Goal: Information Seeking & Learning: Learn about a topic

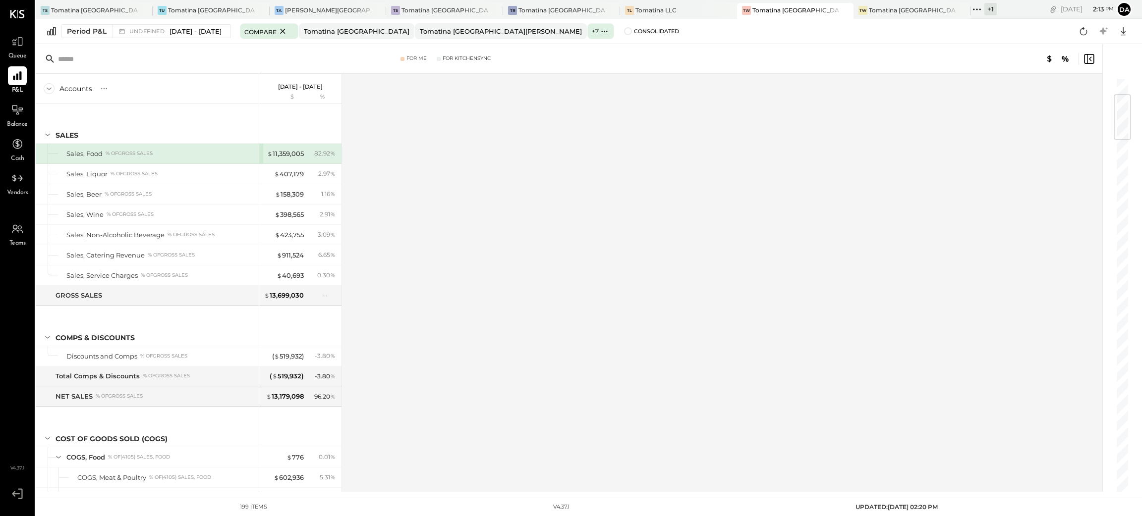
scroll to position [149, 0]
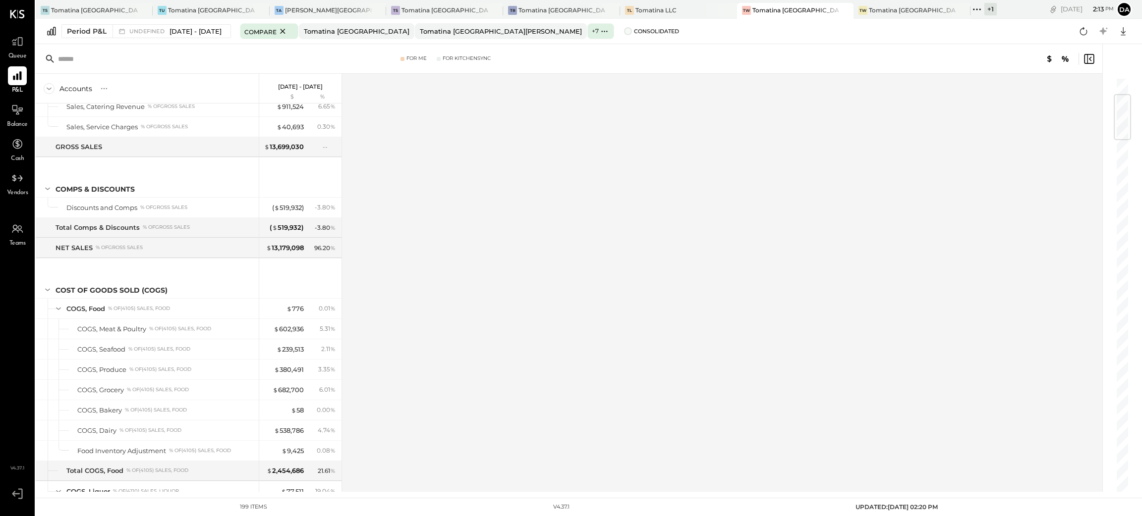
click at [624, 31] on span at bounding box center [628, 31] width 8 height 8
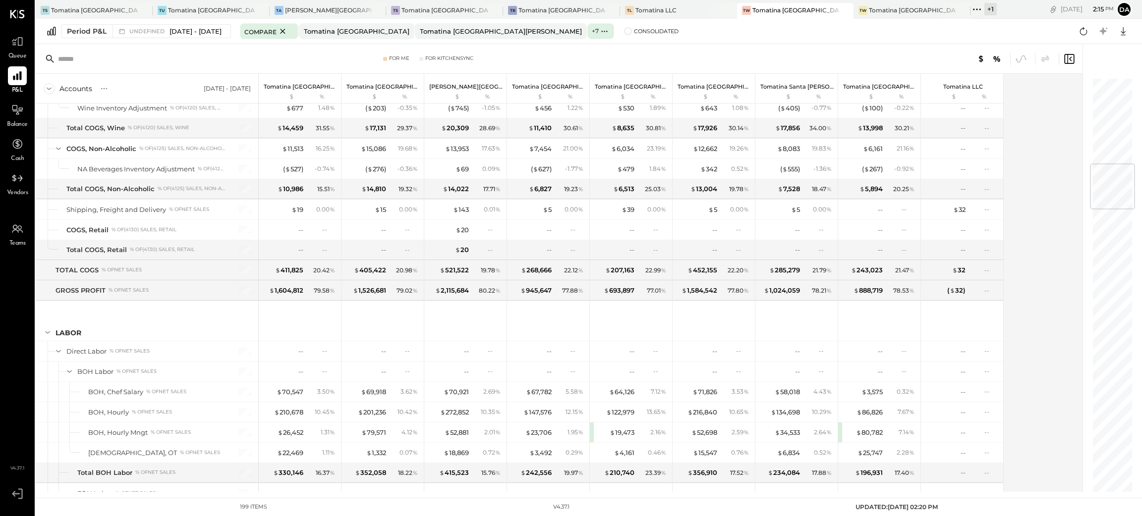
scroll to position [2429, 0]
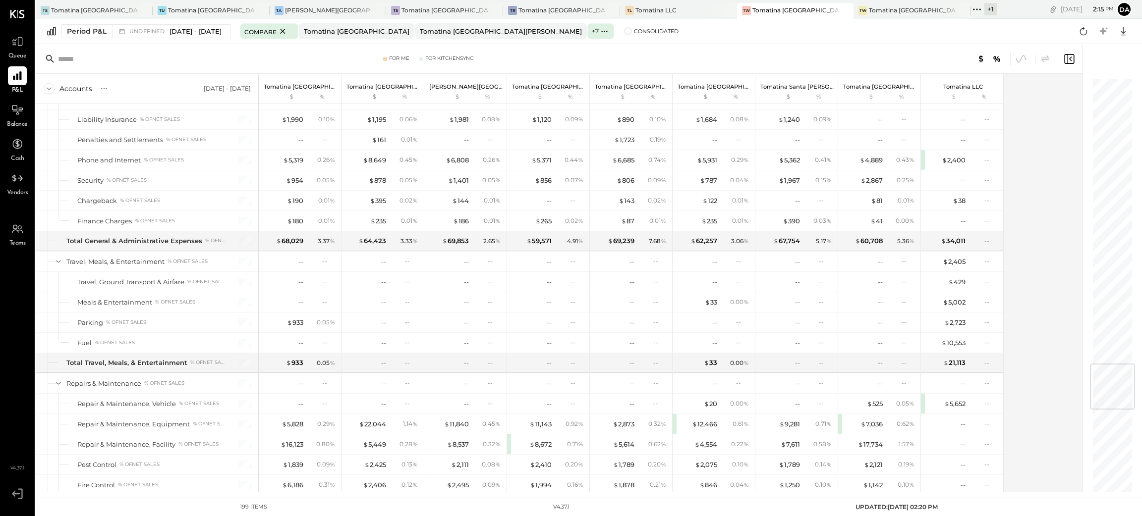
click at [1084, 273] on div at bounding box center [1107, 268] width 50 height 448
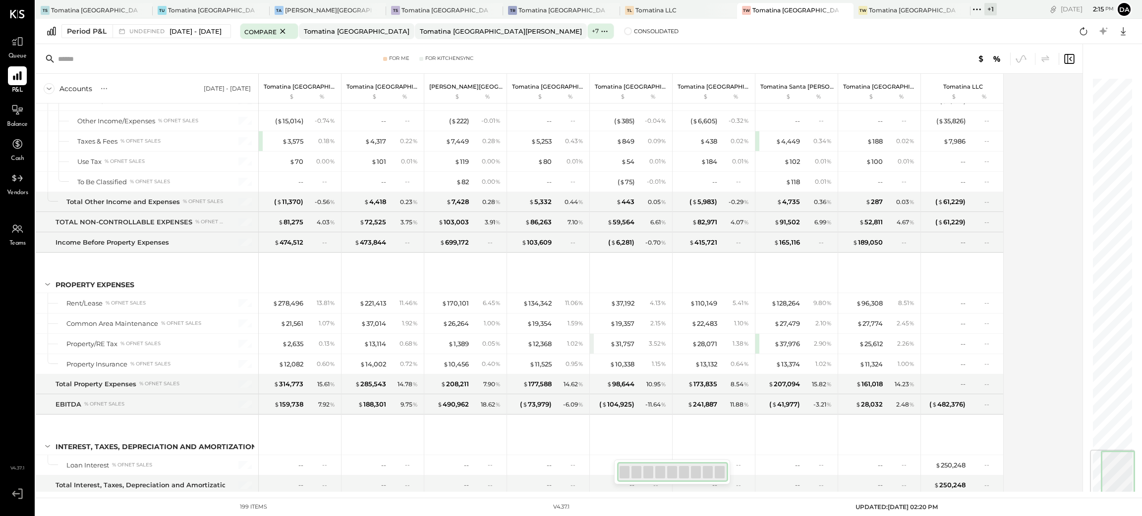
scroll to position [3141, 0]
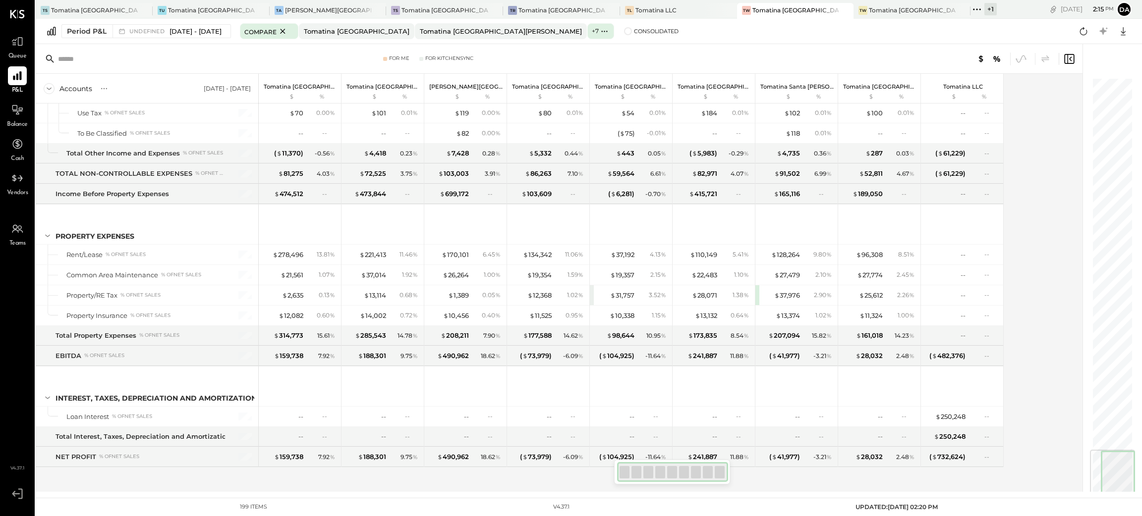
drag, startPoint x: 1132, startPoint y: 95, endPoint x: 1111, endPoint y: 483, distance: 388.5
click at [1108, 487] on div at bounding box center [1112, 473] width 45 height 46
click at [78, 34] on div "Period P&L" at bounding box center [87, 31] width 40 height 10
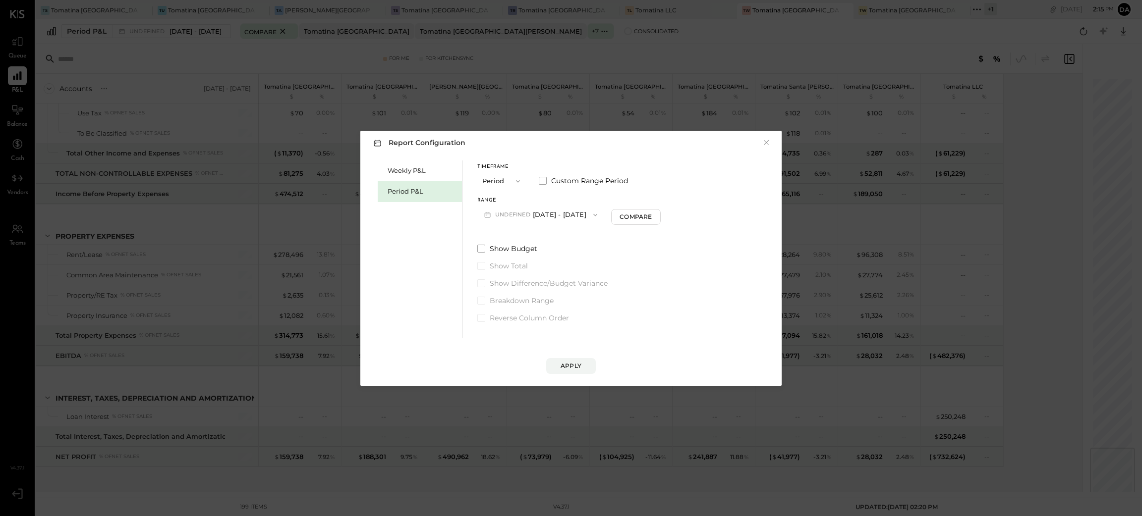
click at [495, 178] on button "Period" at bounding box center [502, 181] width 50 height 18
click at [502, 180] on span "Period" at bounding box center [495, 181] width 20 height 6
click at [534, 219] on button "P10 [DATE] - [DATE]" at bounding box center [528, 215] width 102 height 18
click at [533, 240] on span "[DATE] - [DATE]" at bounding box center [523, 236] width 47 height 8
click at [560, 367] on div "Apply" at bounding box center [570, 366] width 21 height 8
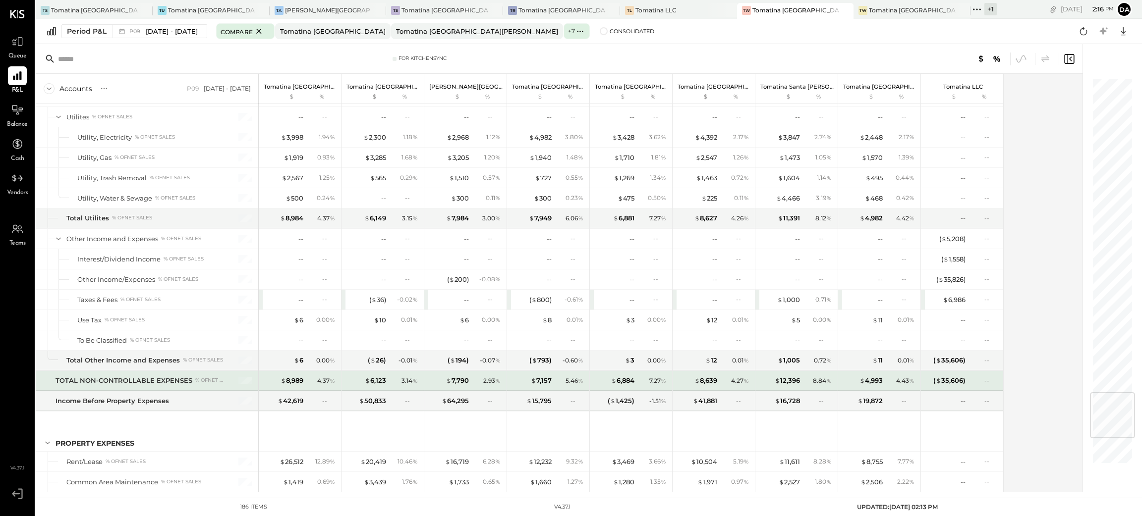
scroll to position [2896, 0]
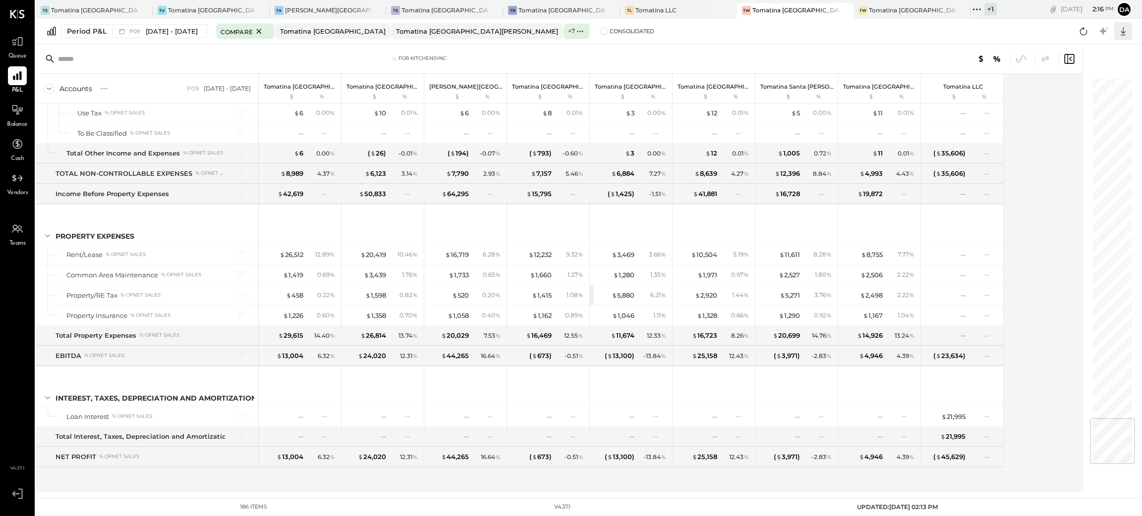
click at [1123, 31] on icon at bounding box center [1122, 31] width 13 height 13
click at [1081, 92] on div "Excel" at bounding box center [1091, 89] width 79 height 21
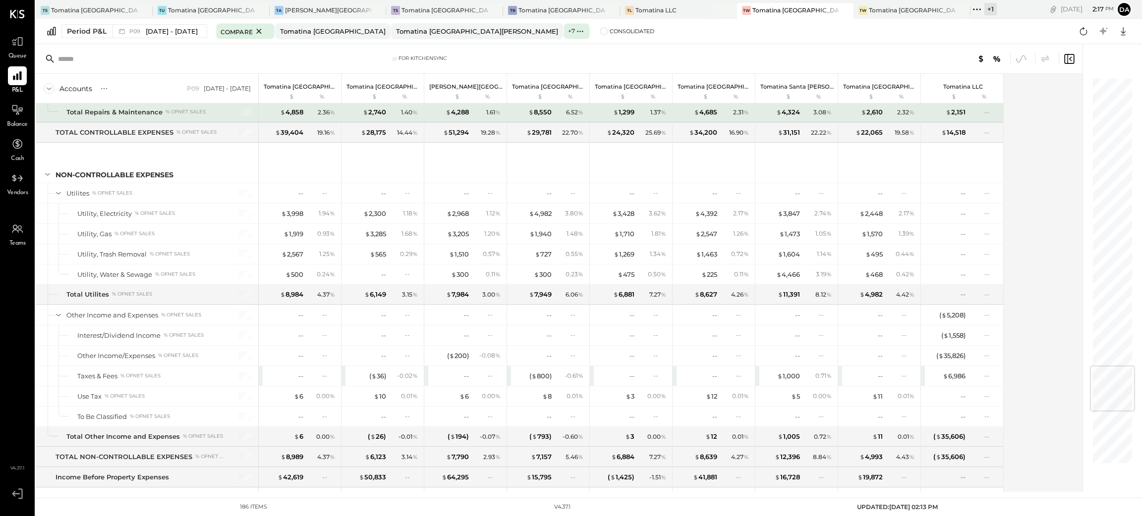
scroll to position [2450, 0]
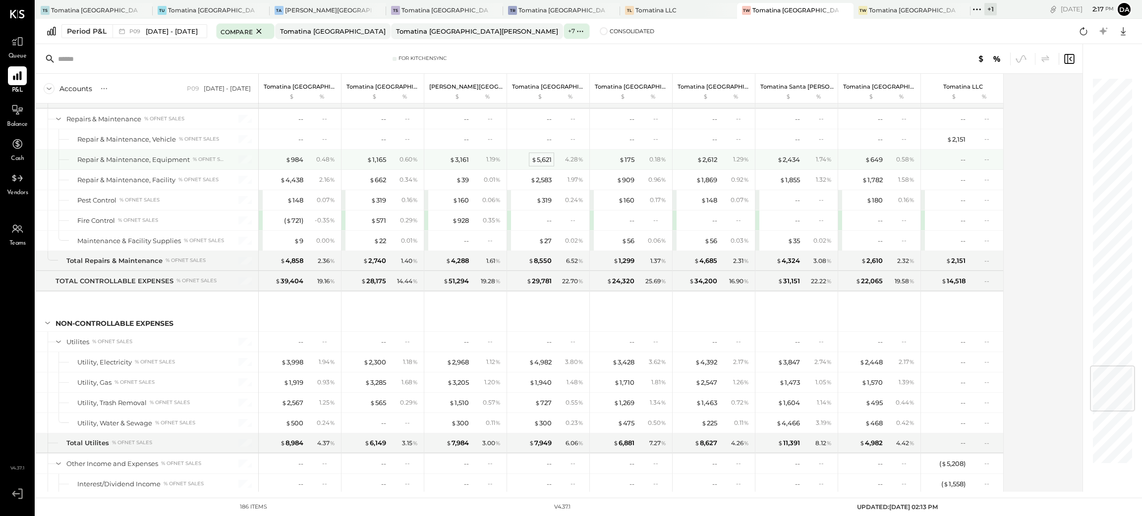
click at [542, 165] on div "$ 5,621" at bounding box center [541, 159] width 20 height 9
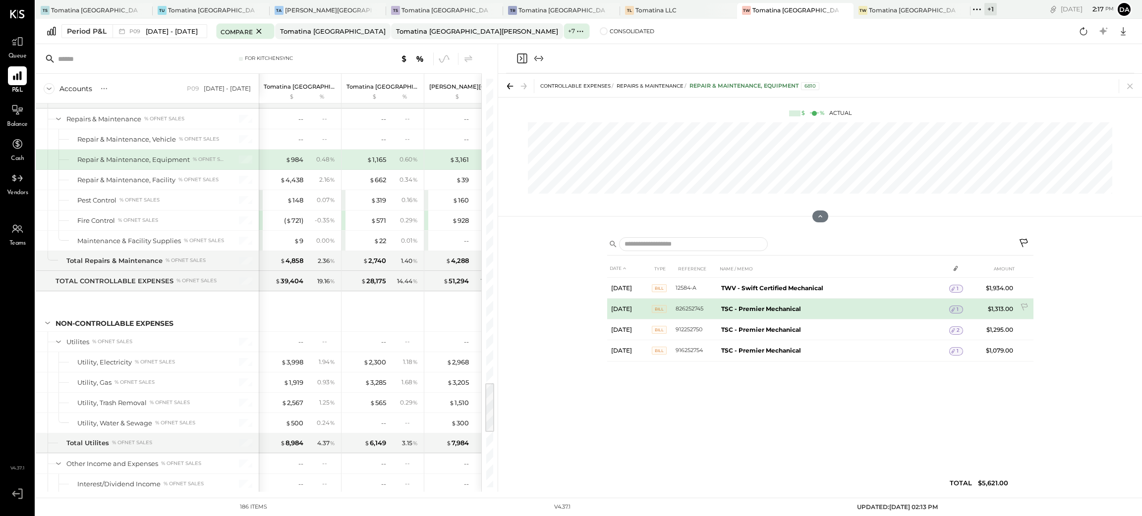
click at [956, 311] on span "1" at bounding box center [957, 309] width 2 height 7
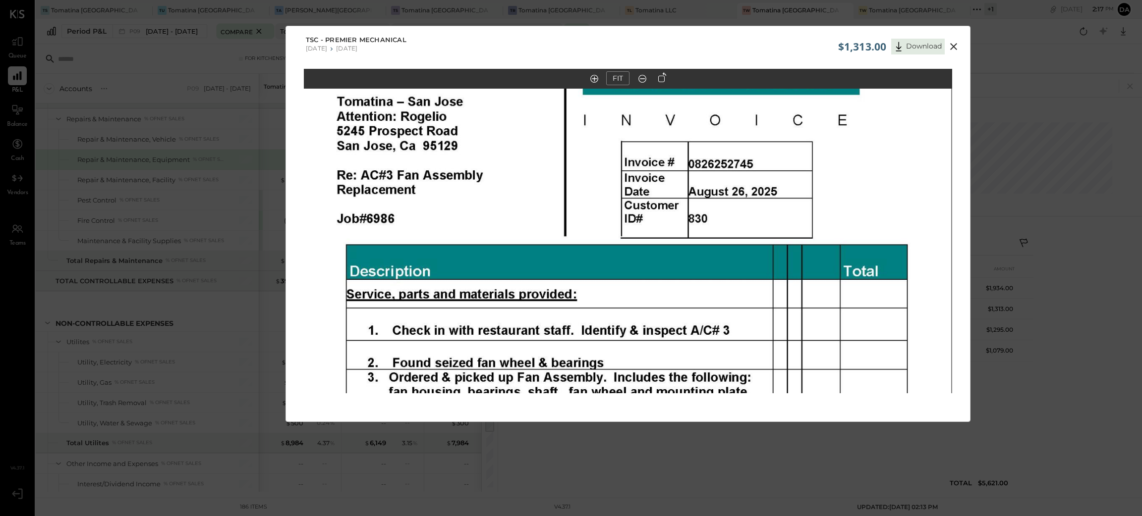
drag, startPoint x: 744, startPoint y: 181, endPoint x: 745, endPoint y: 352, distance: 170.9
click at [745, 352] on img at bounding box center [627, 342] width 648 height 839
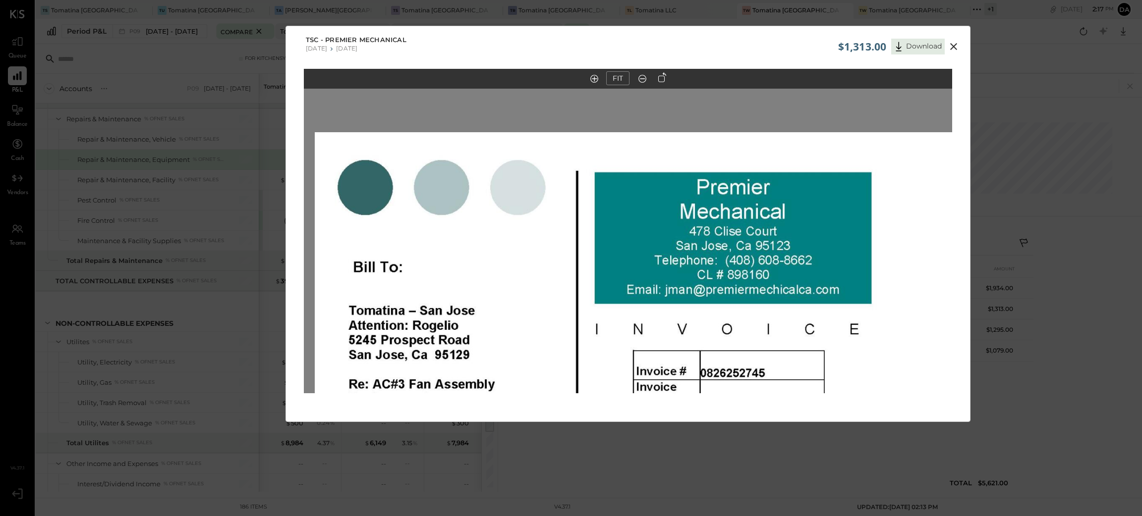
drag, startPoint x: 793, startPoint y: 153, endPoint x: 804, endPoint y: 159, distance: 12.6
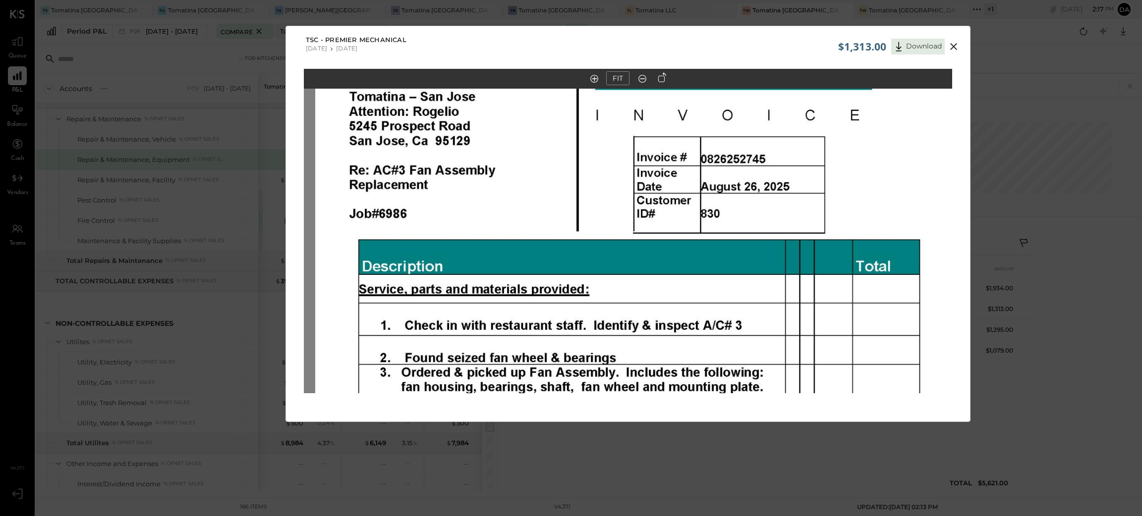
drag, startPoint x: 818, startPoint y: 307, endPoint x: 819, endPoint y: 269, distance: 38.7
click at [819, 124] on img at bounding box center [639, 337] width 648 height 839
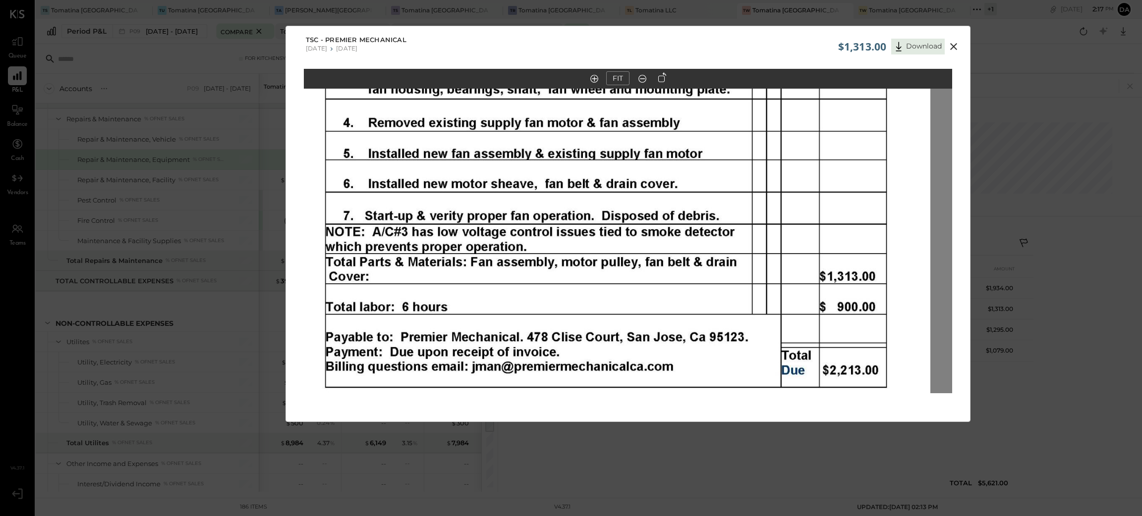
drag, startPoint x: 820, startPoint y: 282, endPoint x: 781, endPoint y: 86, distance: 199.4
click at [781, 87] on div "FIT" at bounding box center [628, 250] width 684 height 362
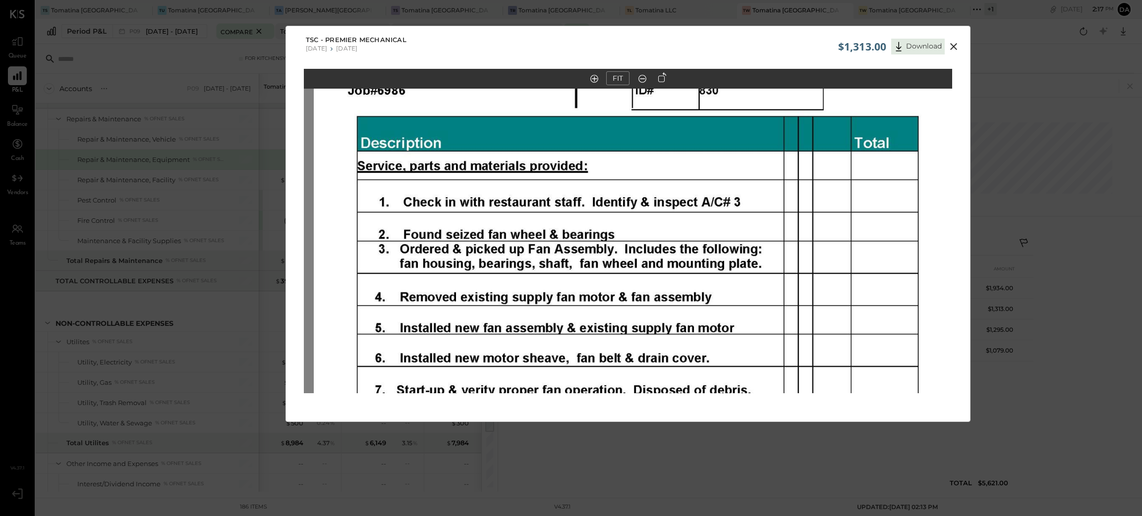
drag, startPoint x: 814, startPoint y: 276, endPoint x: 799, endPoint y: 145, distance: 132.7
click at [799, 147] on img at bounding box center [638, 214] width 648 height 839
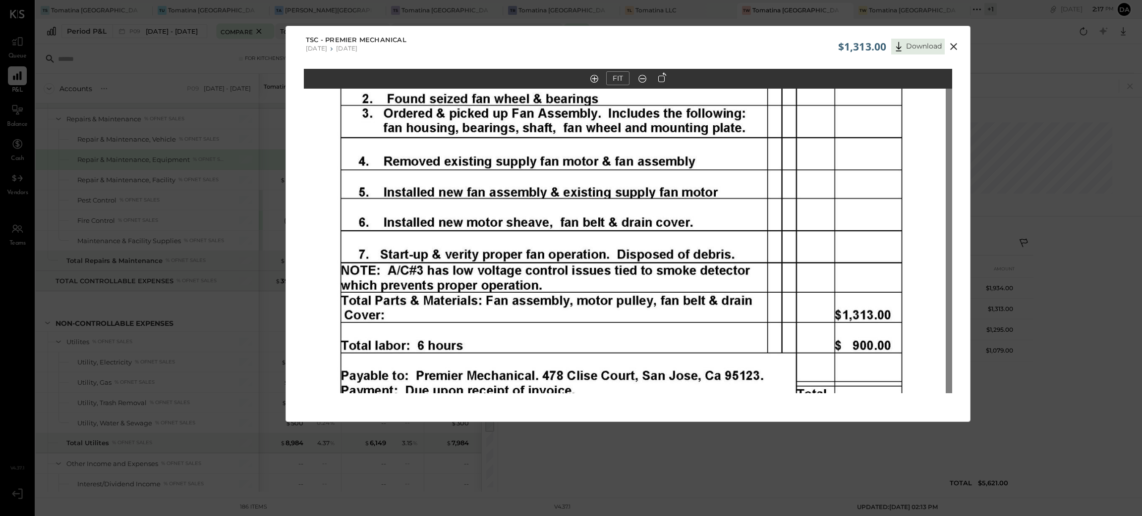
drag, startPoint x: 827, startPoint y: 288, endPoint x: 800, endPoint y: 121, distance: 169.6
click at [800, 121] on img at bounding box center [621, 78] width 648 height 839
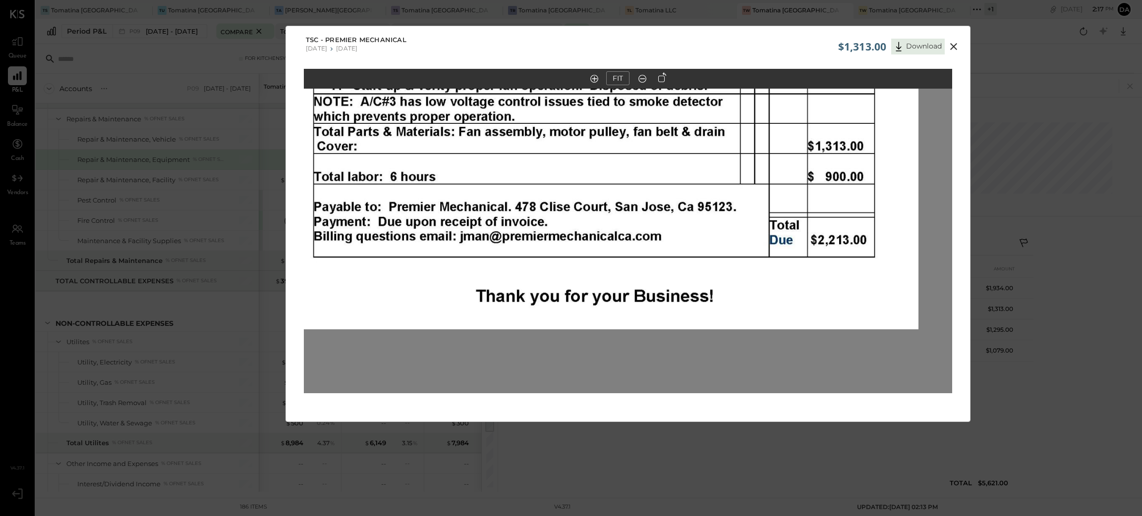
drag, startPoint x: 842, startPoint y: 258, endPoint x: 882, endPoint y: 165, distance: 101.4
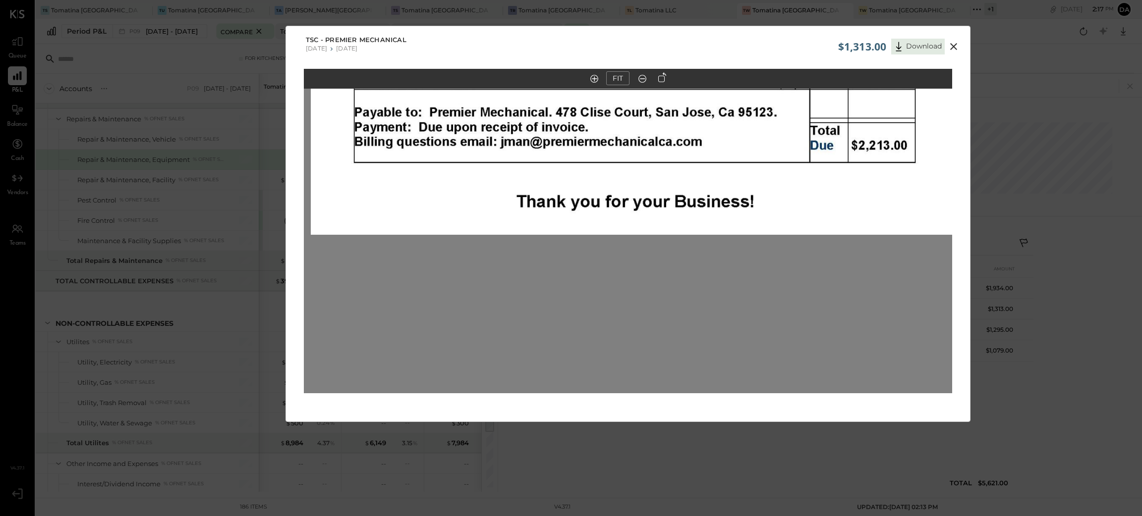
click at [950, 47] on icon at bounding box center [953, 47] width 12 height 12
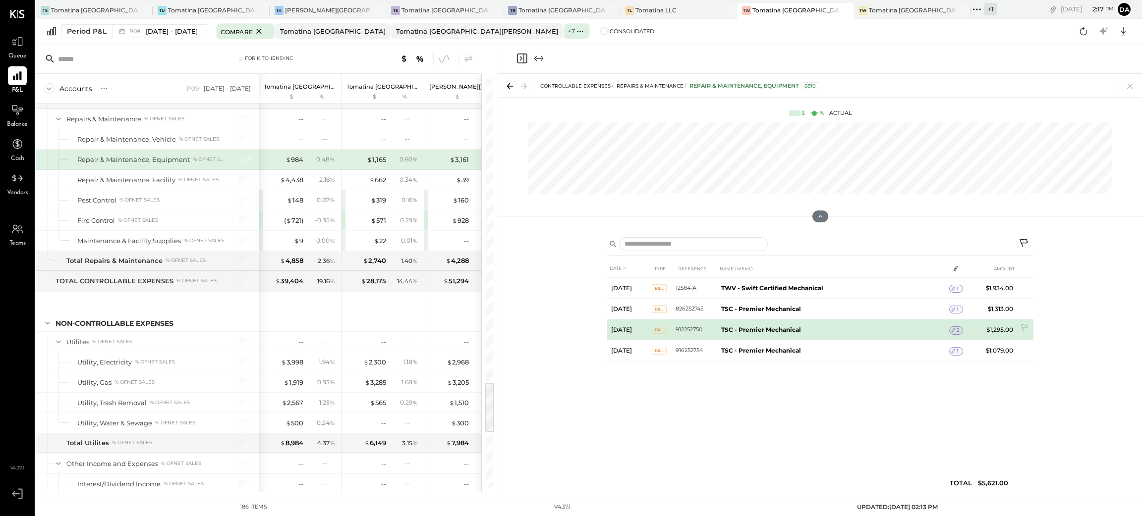
click at [956, 330] on span "2" at bounding box center [957, 330] width 3 height 7
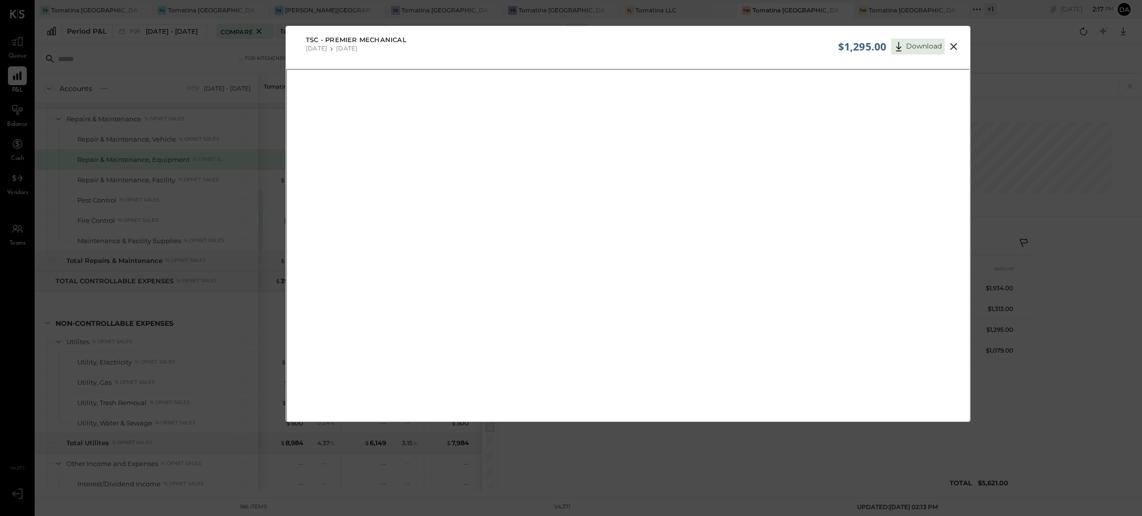
click at [952, 46] on icon at bounding box center [953, 46] width 7 height 7
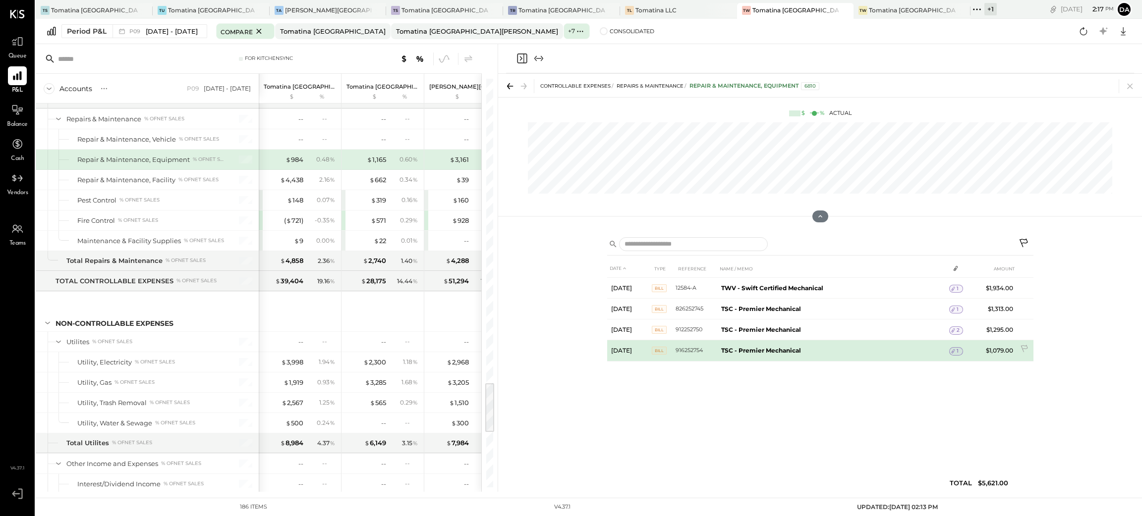
click at [955, 354] on icon at bounding box center [952, 351] width 7 height 7
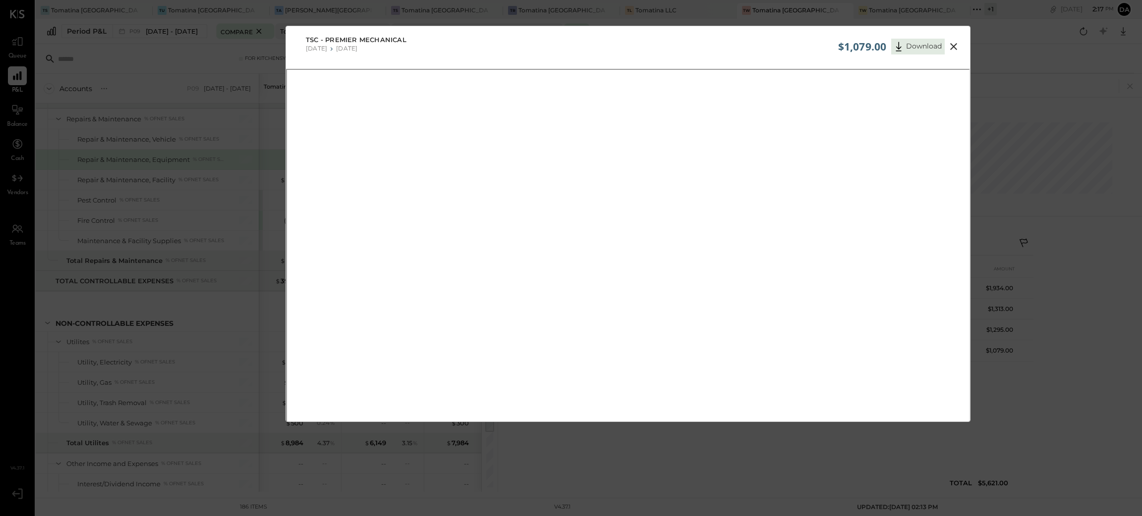
click at [953, 48] on icon at bounding box center [953, 47] width 12 height 12
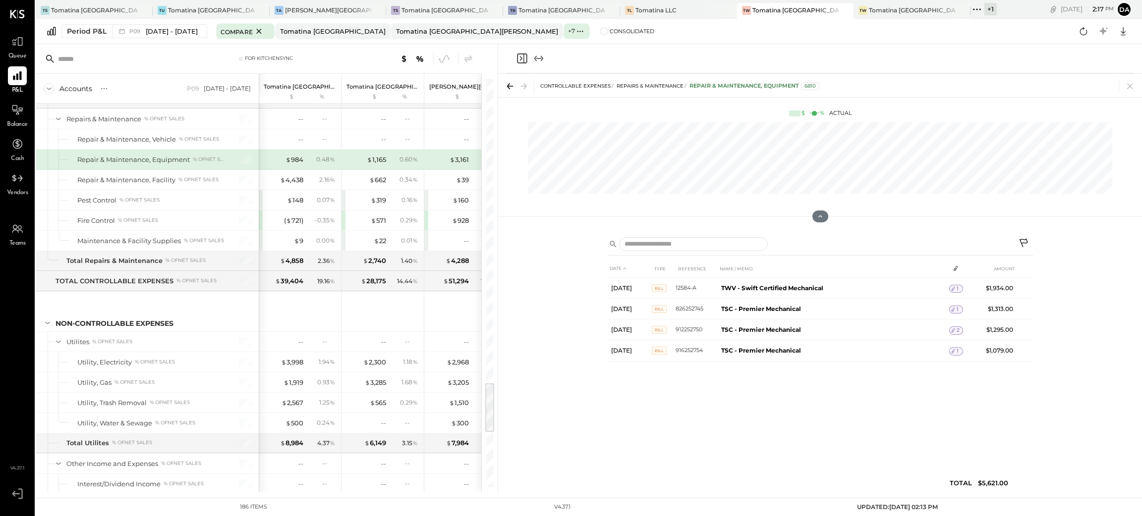
click at [522, 61] on icon "Close panel" at bounding box center [522, 59] width 12 height 12
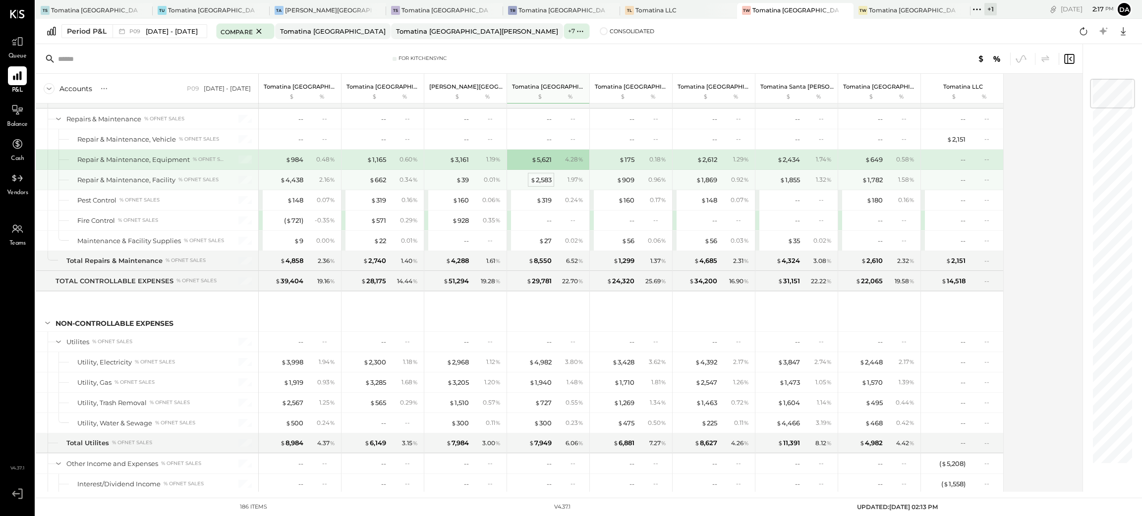
click at [542, 185] on div "$ 2,583" at bounding box center [540, 179] width 21 height 9
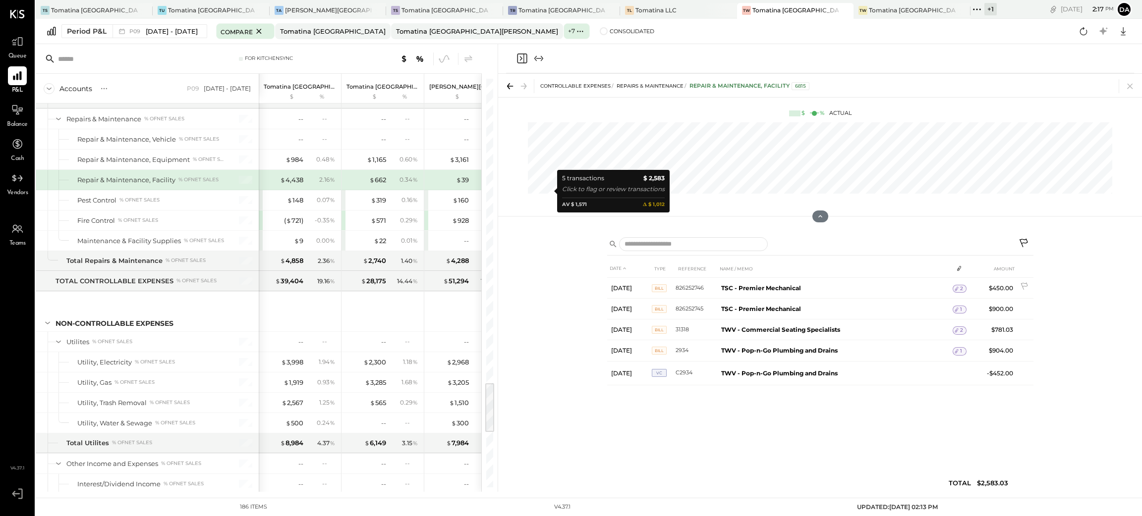
click at [961, 288] on span "2" at bounding box center [961, 288] width 3 height 7
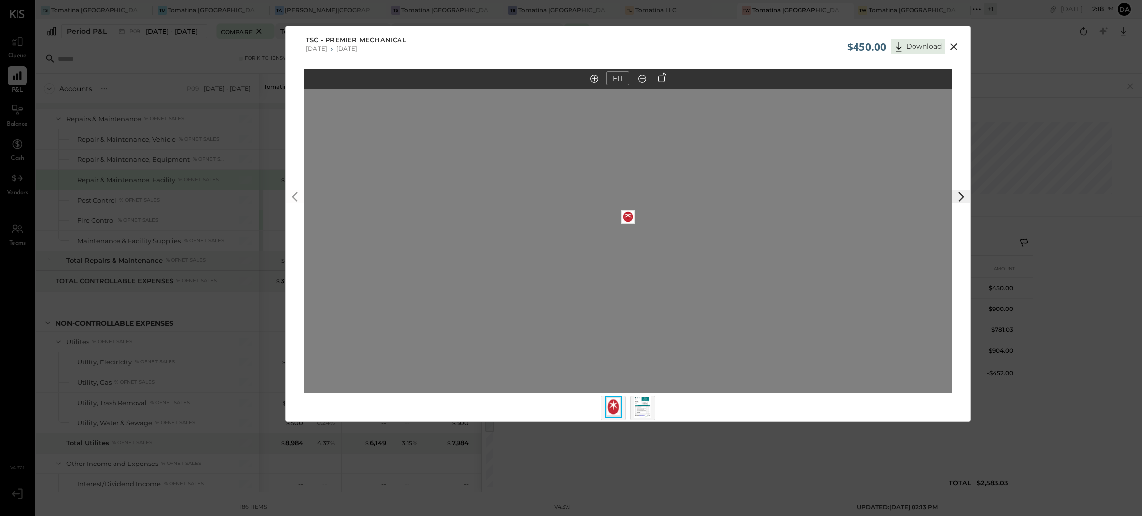
click at [644, 406] on img at bounding box center [642, 407] width 17 height 22
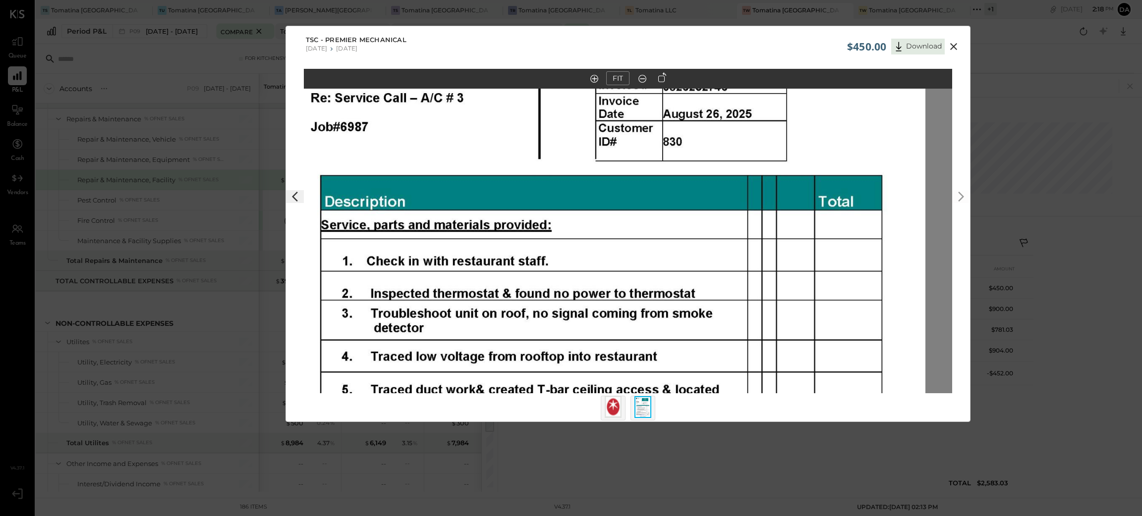
drag, startPoint x: 819, startPoint y: 193, endPoint x: 787, endPoint y: 300, distance: 111.0
click at [795, 221] on img at bounding box center [601, 265] width 648 height 839
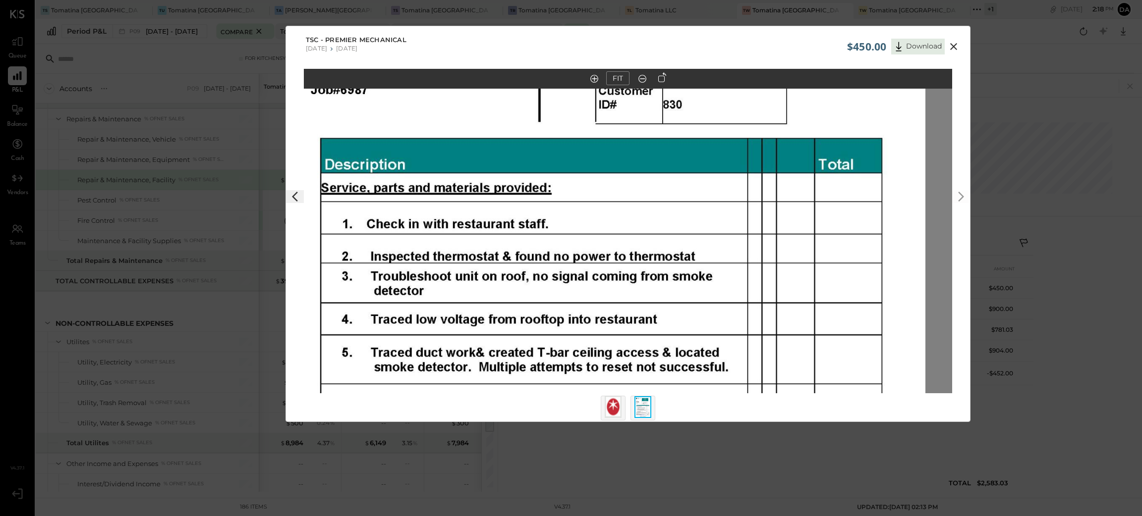
drag, startPoint x: 788, startPoint y: 304, endPoint x: 792, endPoint y: 210, distance: 94.7
click at [792, 210] on img at bounding box center [601, 228] width 648 height 839
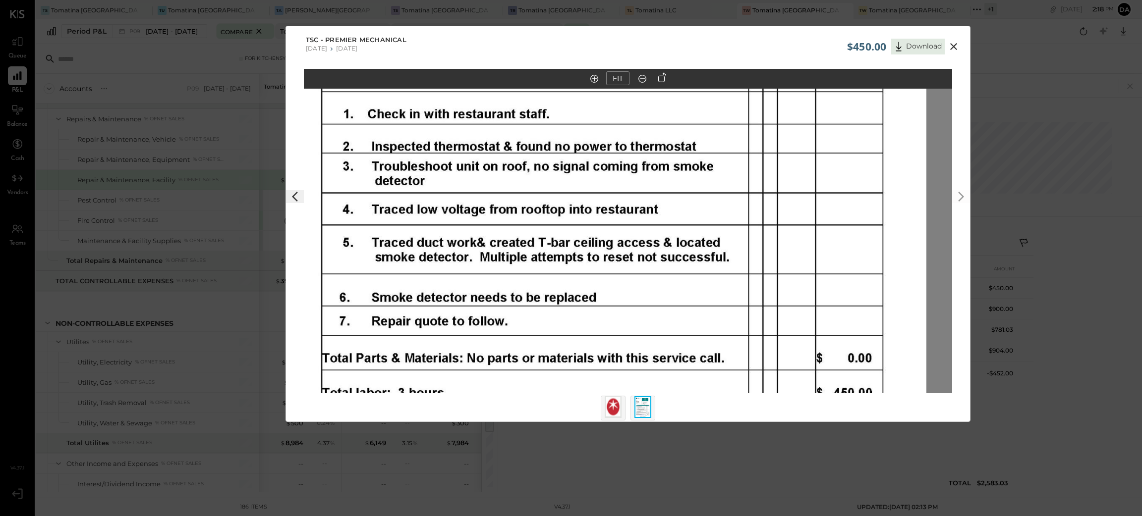
drag, startPoint x: 790, startPoint y: 287, endPoint x: 784, endPoint y: 276, distance: 12.9
click at [786, 233] on img at bounding box center [602, 118] width 648 height 839
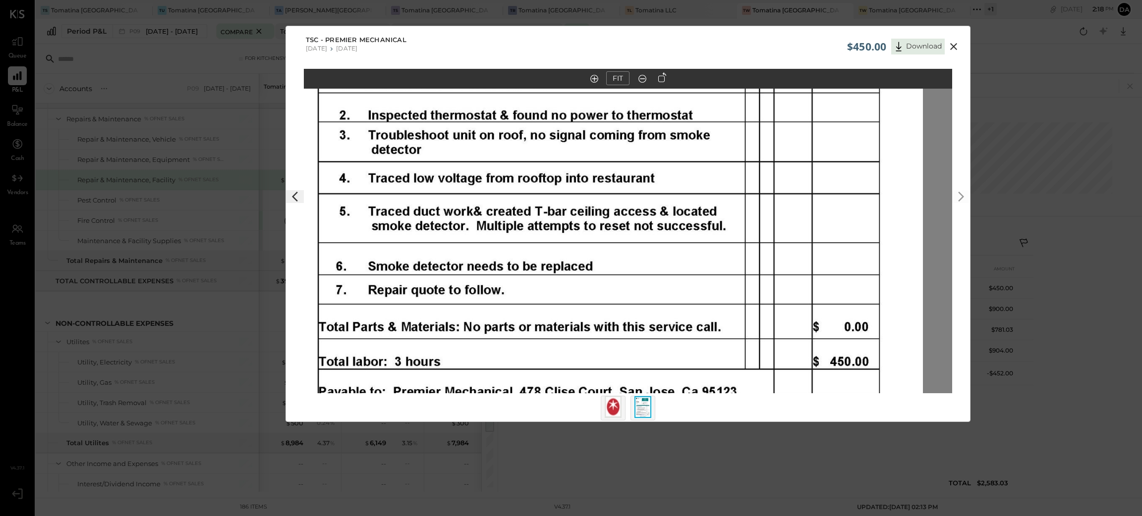
drag, startPoint x: 786, startPoint y: 305, endPoint x: 784, endPoint y: 278, distance: 26.8
click at [784, 278] on img at bounding box center [599, 87] width 648 height 839
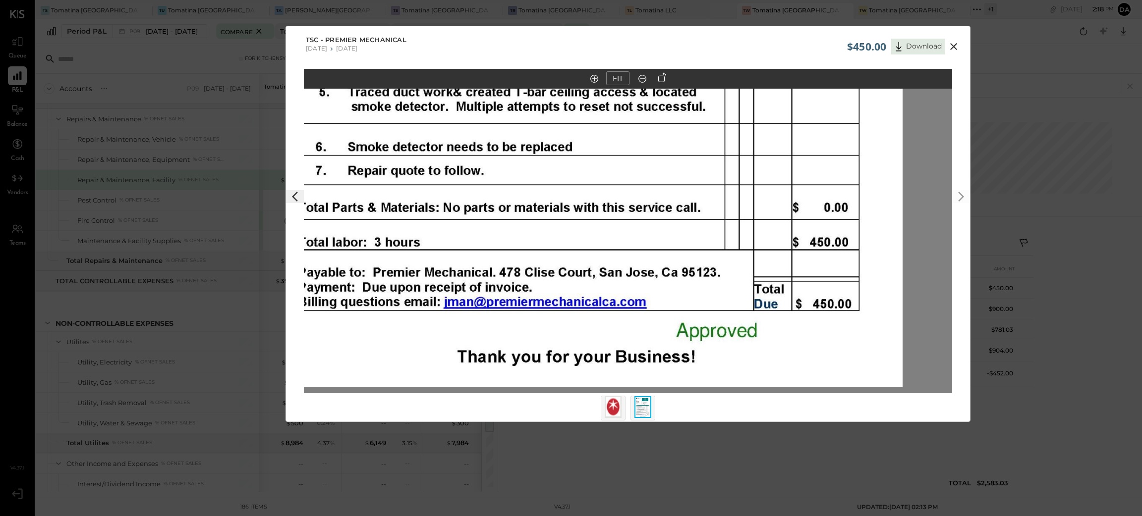
drag, startPoint x: 771, startPoint y: 338, endPoint x: 748, endPoint y: 224, distance: 115.8
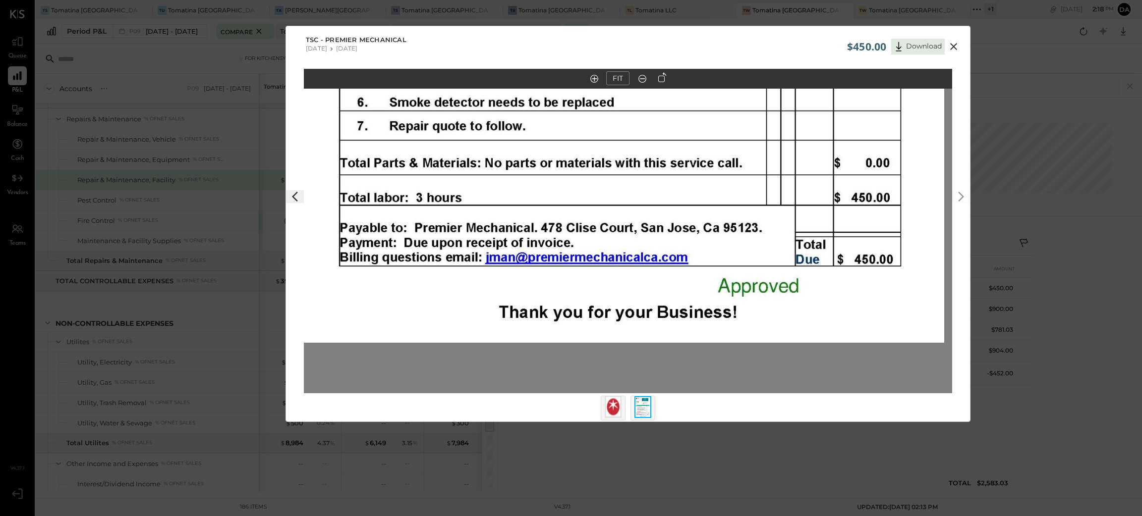
drag, startPoint x: 697, startPoint y: 272, endPoint x: 749, endPoint y: 231, distance: 66.3
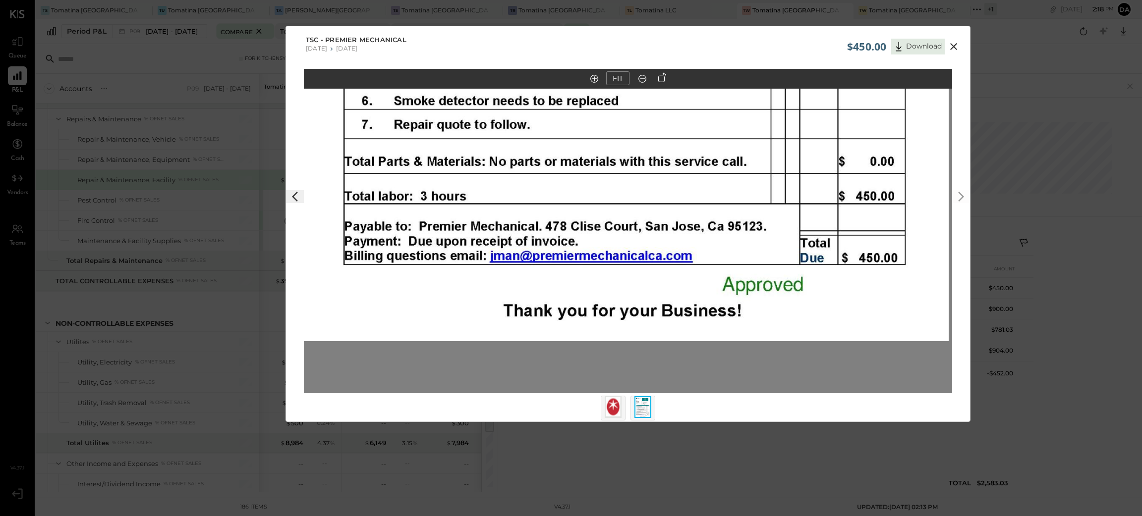
click at [949, 50] on icon at bounding box center [953, 47] width 12 height 12
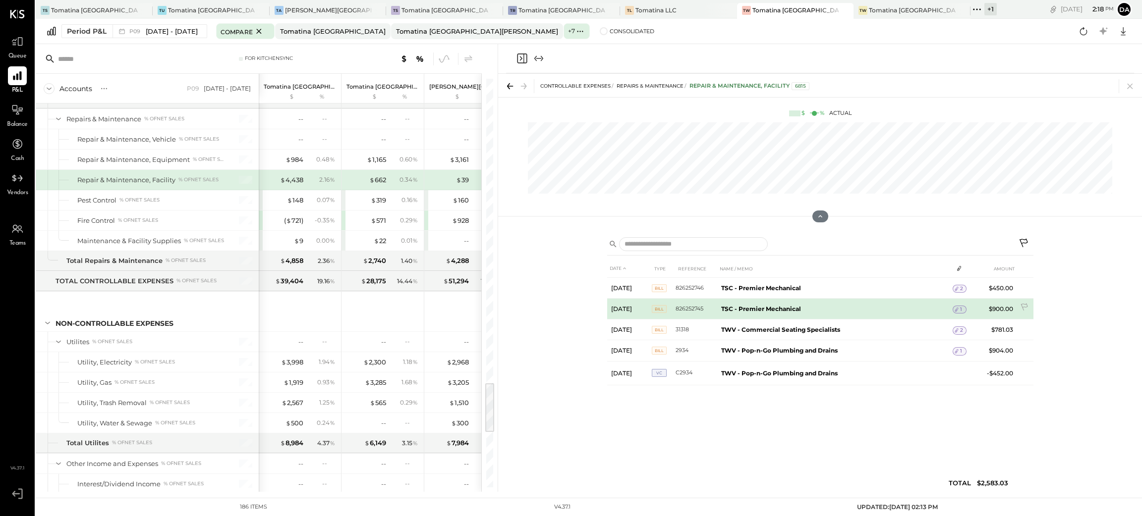
click at [959, 308] on icon at bounding box center [956, 309] width 7 height 7
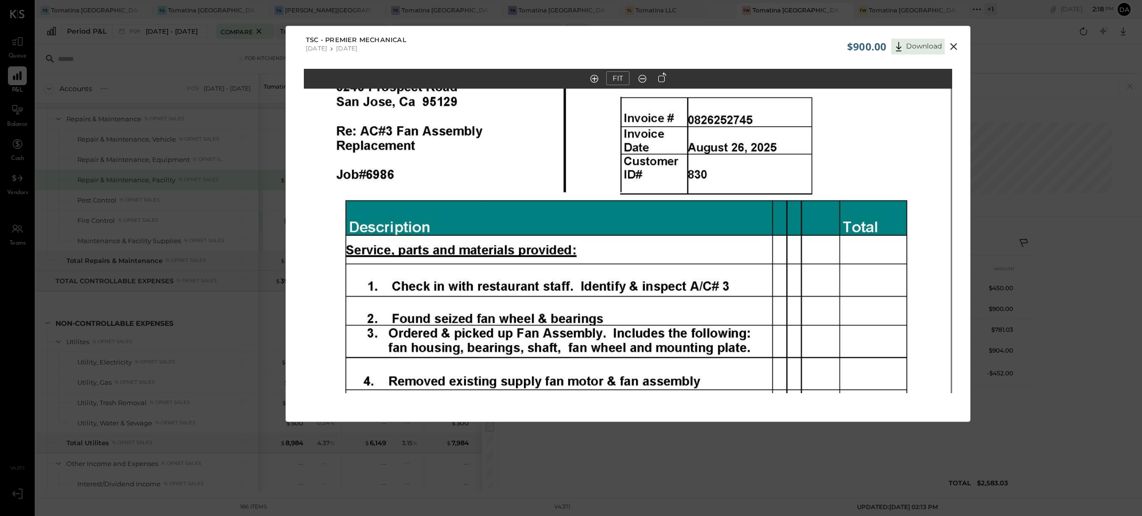
drag, startPoint x: 791, startPoint y: 175, endPoint x: 790, endPoint y: 246, distance: 71.4
click at [790, 246] on img at bounding box center [626, 298] width 648 height 839
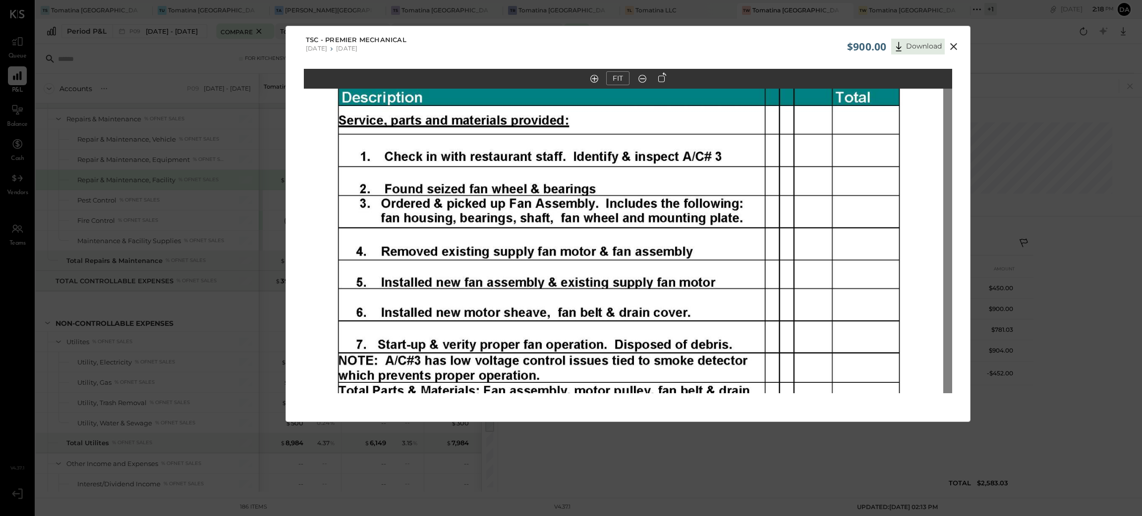
drag, startPoint x: 828, startPoint y: 329, endPoint x: 825, endPoint y: 186, distance: 142.7
click at [825, 180] on img at bounding box center [619, 168] width 648 height 839
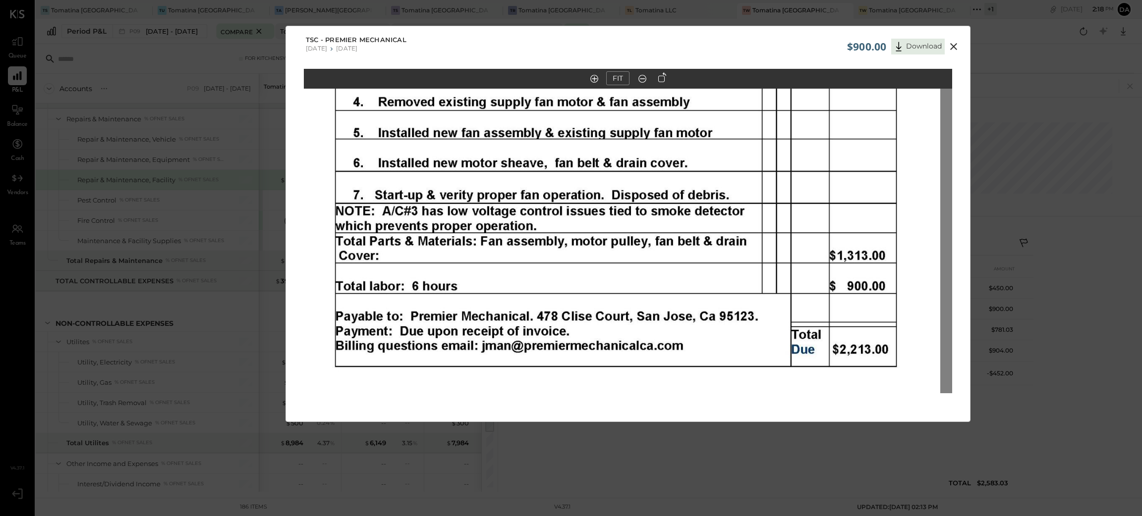
drag, startPoint x: 838, startPoint y: 302, endPoint x: 831, endPoint y: 177, distance: 125.6
click at [831, 177] on img at bounding box center [616, 19] width 648 height 839
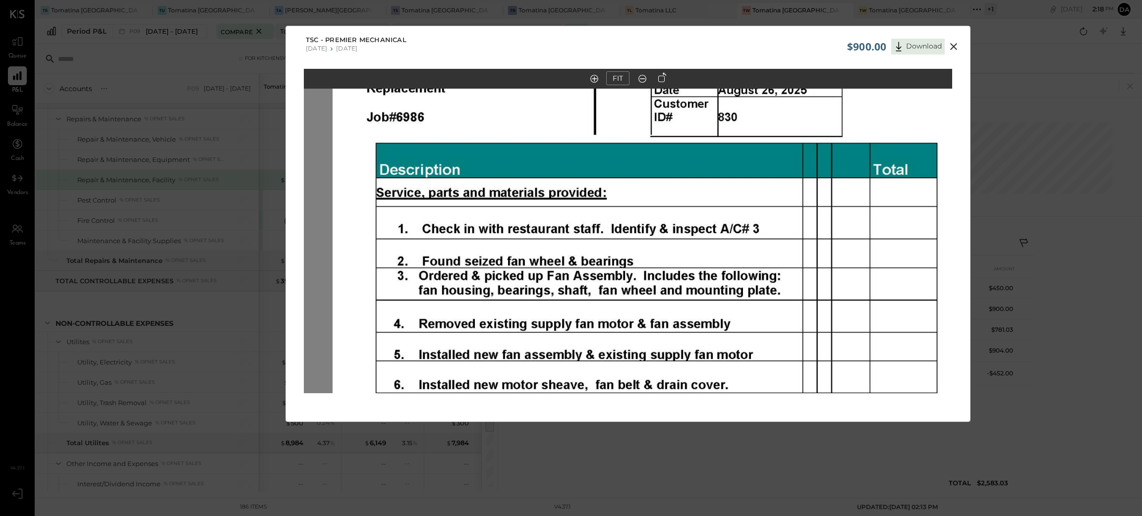
drag, startPoint x: 864, startPoint y: 290, endPoint x: 884, endPoint y: 416, distance: 127.4
click at [884, 416] on div "FIT" at bounding box center [628, 250] width 684 height 362
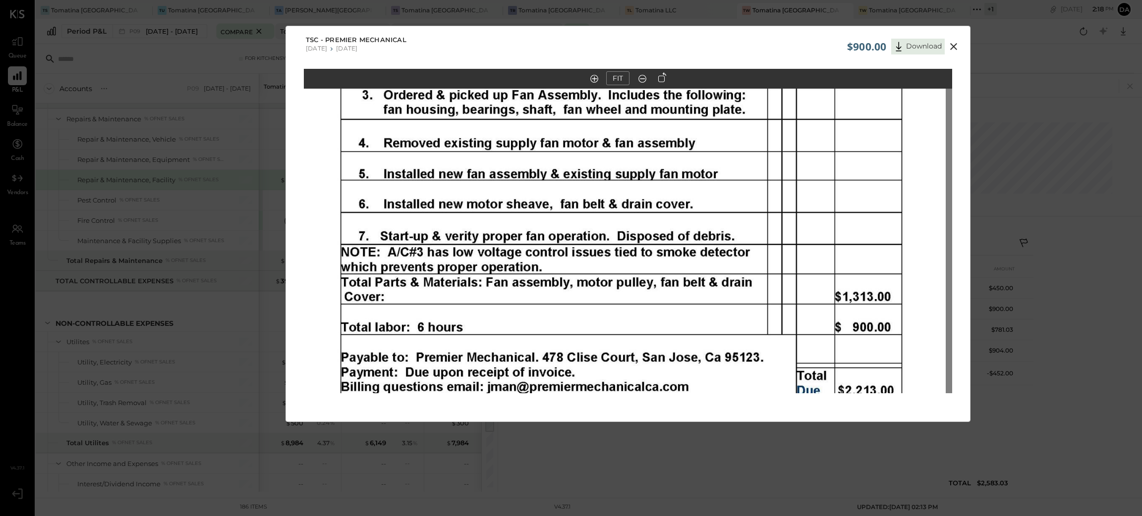
click at [843, 204] on img at bounding box center [621, 60] width 648 height 839
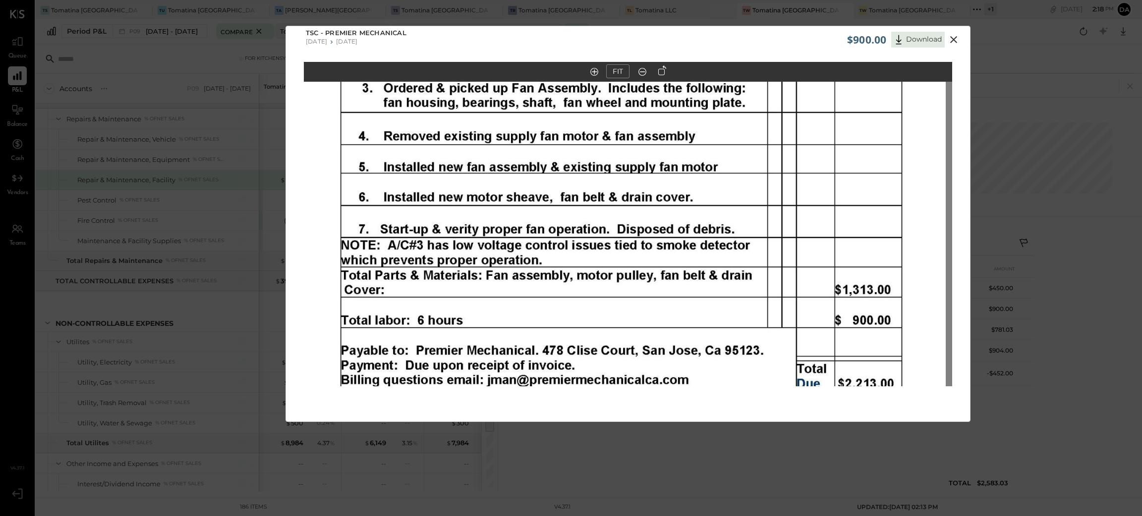
scroll to position [9, 0]
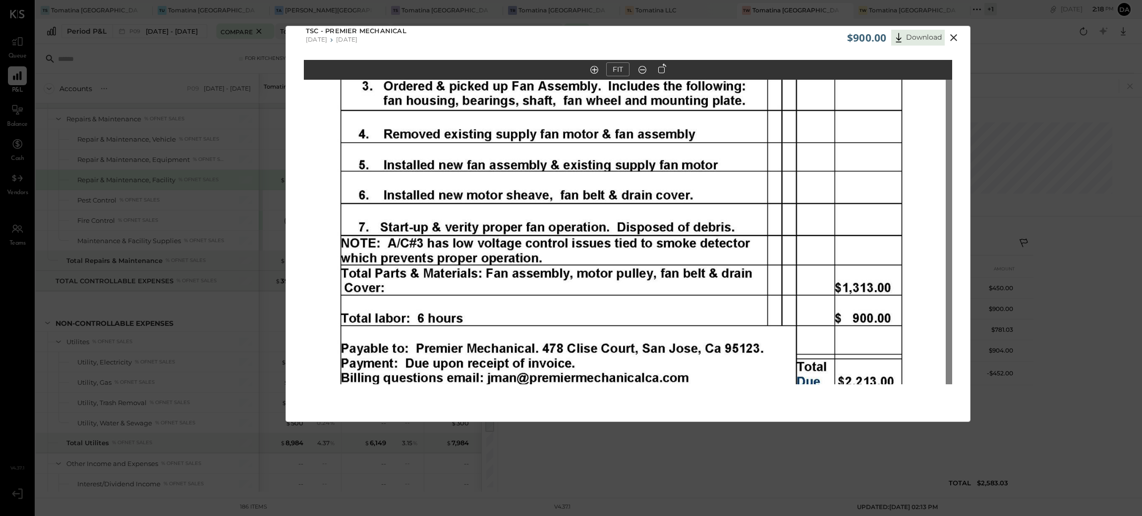
click at [950, 247] on div at bounding box center [628, 232] width 648 height 305
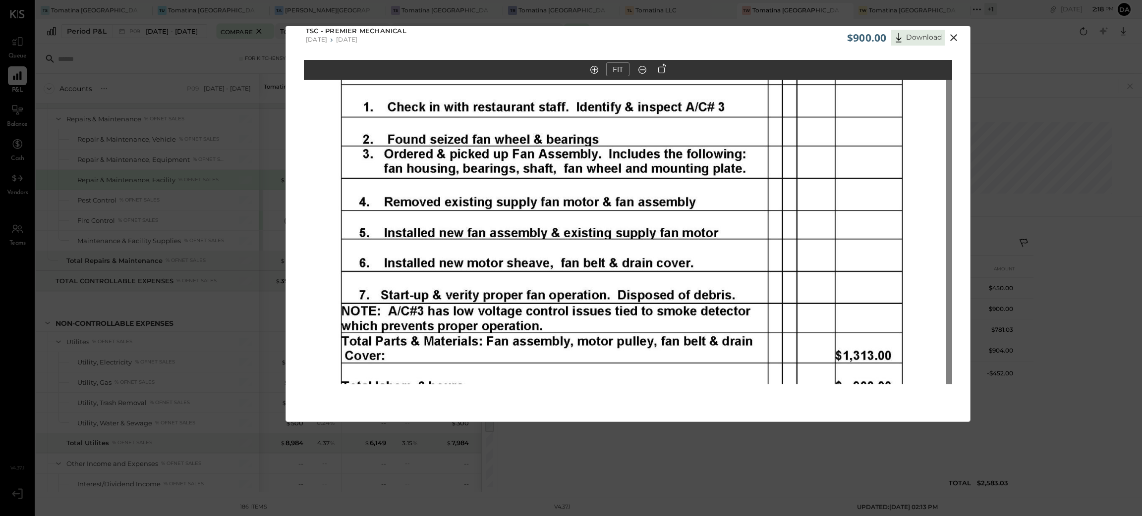
drag, startPoint x: 946, startPoint y: 261, endPoint x: 946, endPoint y: 334, distance: 73.8
click at [946, 334] on div at bounding box center [628, 232] width 648 height 305
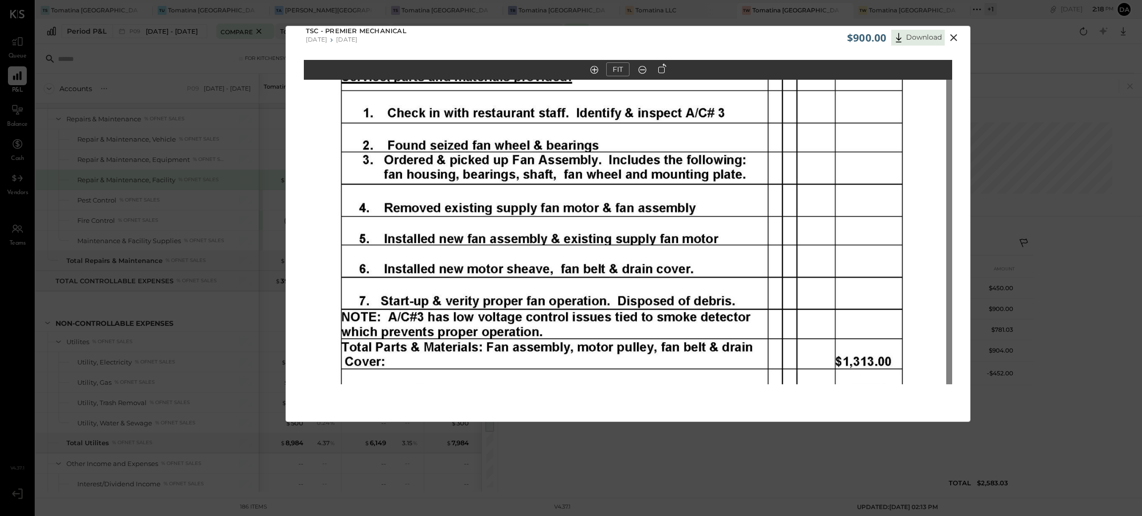
click at [955, 36] on icon at bounding box center [953, 38] width 12 height 12
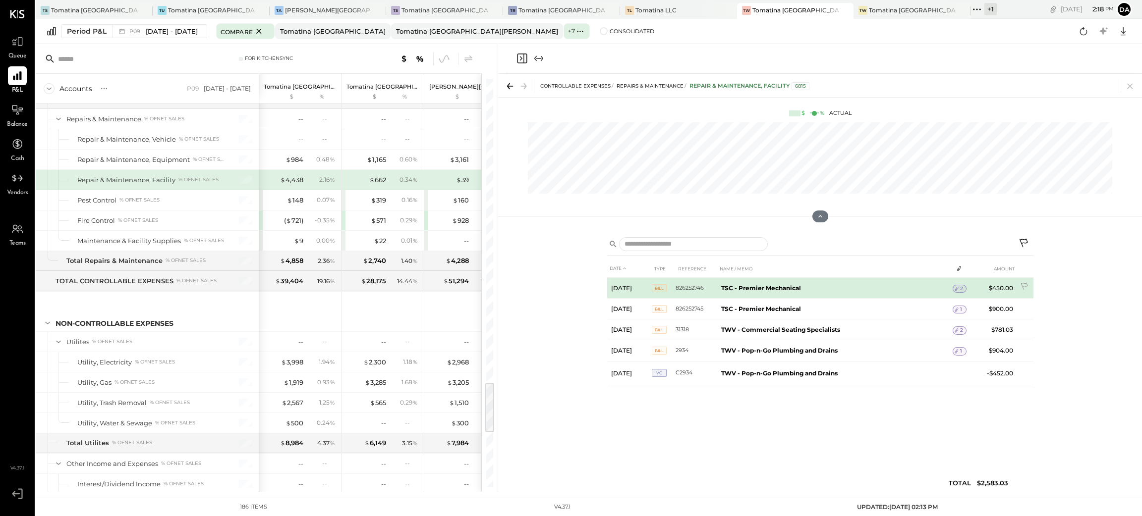
click at [960, 288] on span "2" at bounding box center [961, 288] width 3 height 7
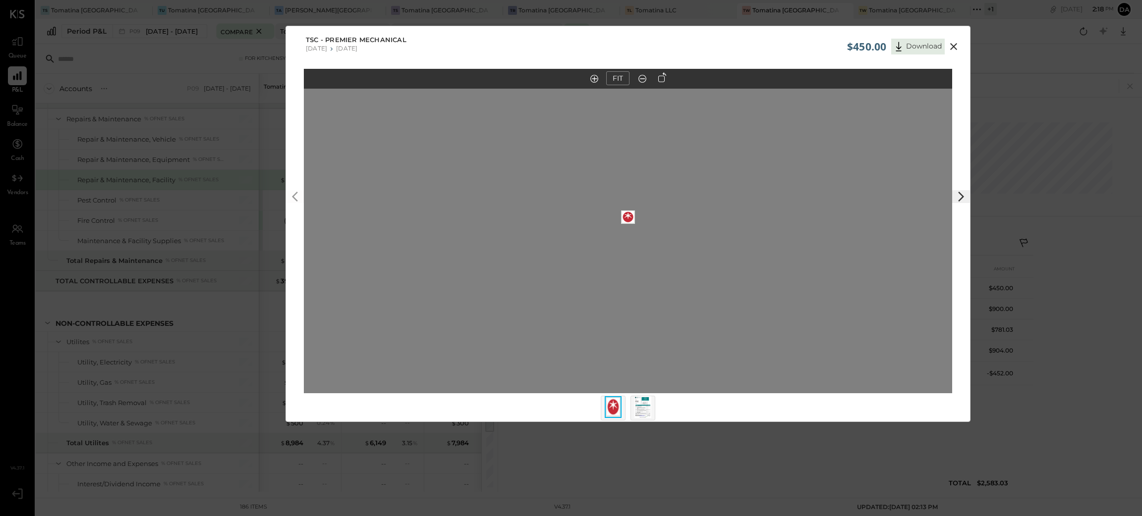
click at [646, 409] on img at bounding box center [642, 407] width 17 height 22
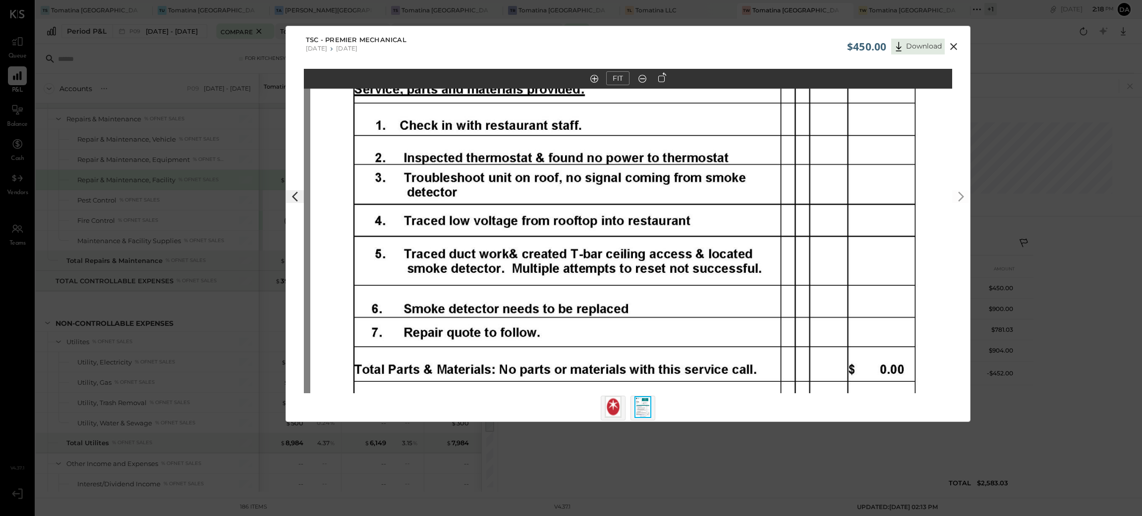
drag, startPoint x: 858, startPoint y: 320, endPoint x: 855, endPoint y: 284, distance: 35.3
click at [866, 165] on img at bounding box center [634, 129] width 648 height 839
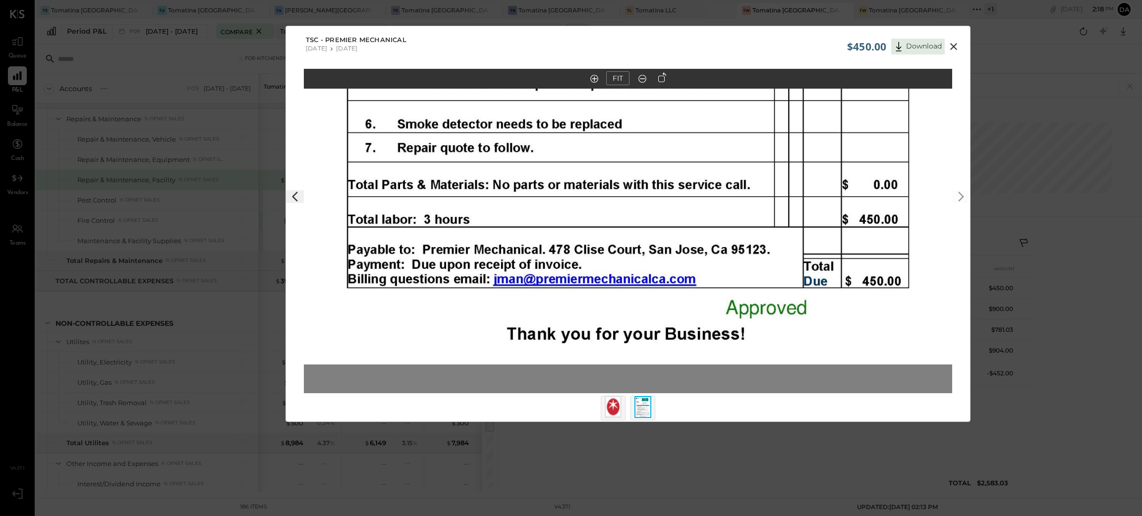
drag, startPoint x: 855, startPoint y: 298, endPoint x: 845, endPoint y: 174, distance: 124.3
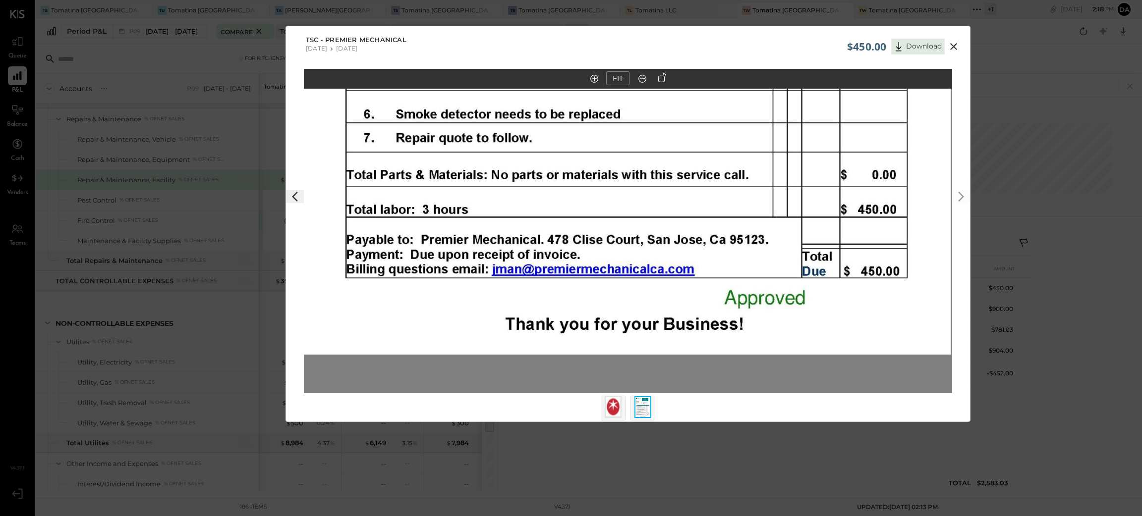
click at [953, 42] on icon at bounding box center [953, 47] width 12 height 12
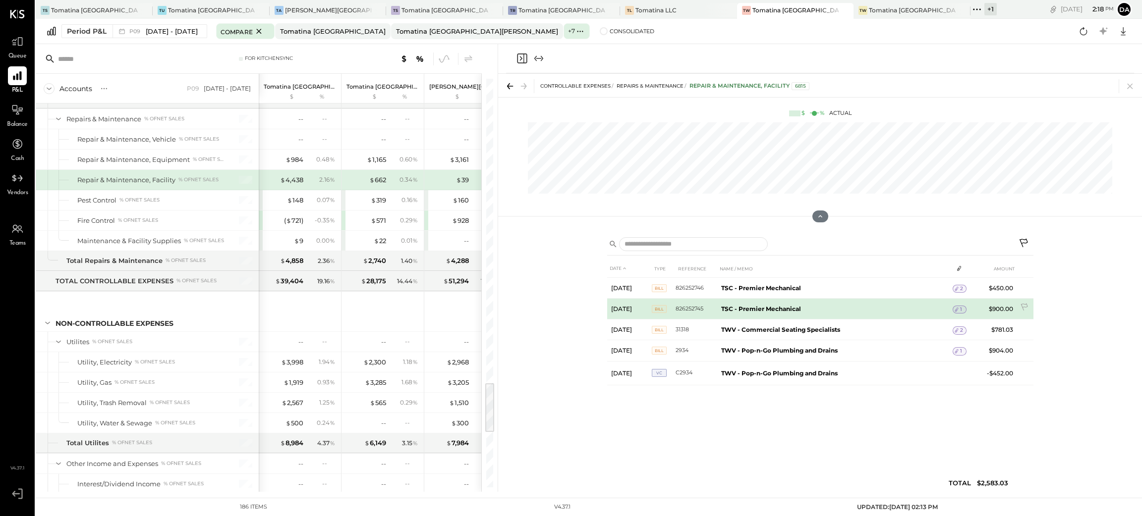
click at [957, 308] on icon at bounding box center [956, 309] width 7 height 7
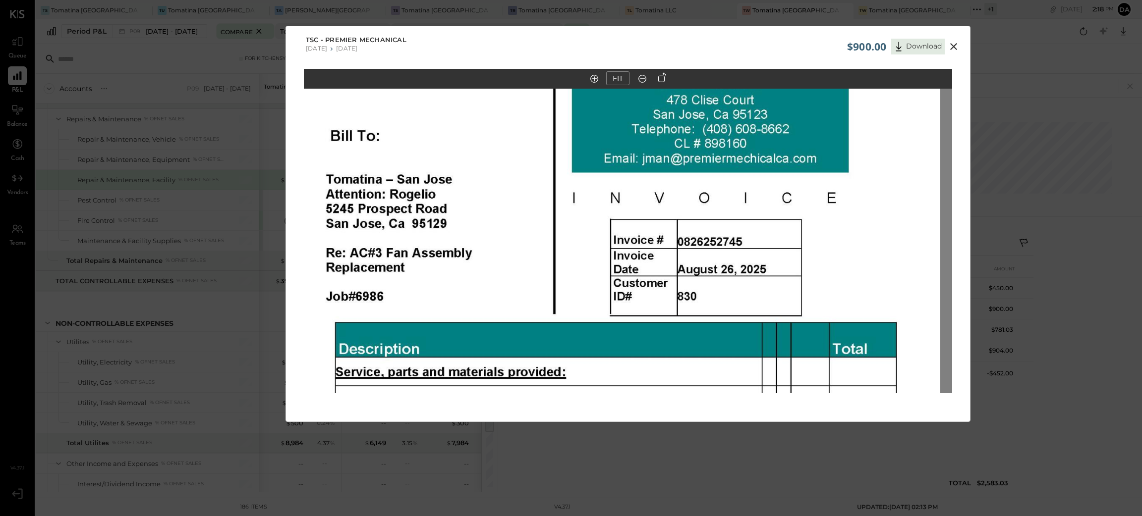
drag, startPoint x: 894, startPoint y: 151, endPoint x: 888, endPoint y: 338, distance: 187.4
click at [884, 344] on img at bounding box center [616, 420] width 648 height 839
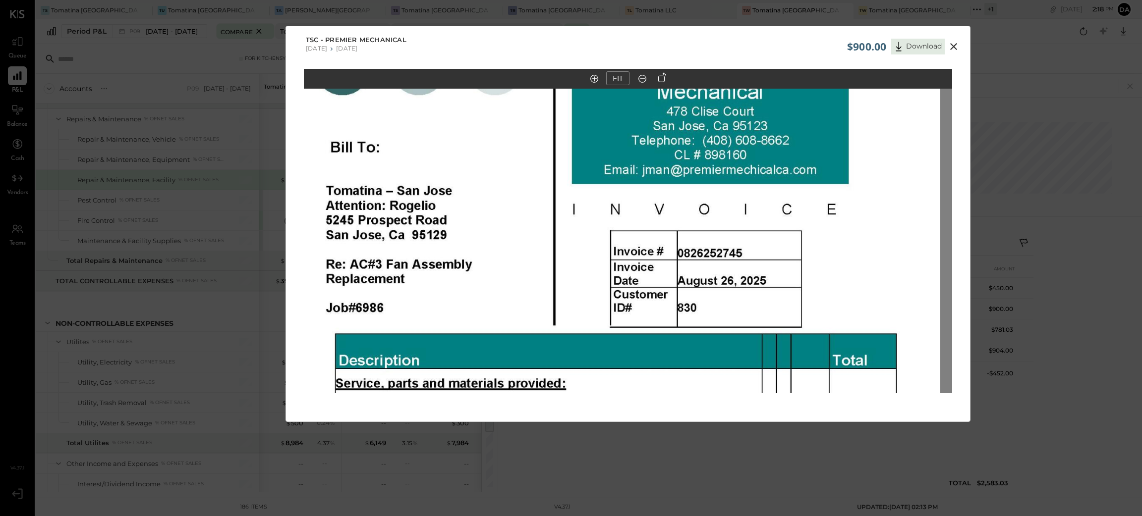
click at [950, 47] on icon at bounding box center [953, 47] width 12 height 12
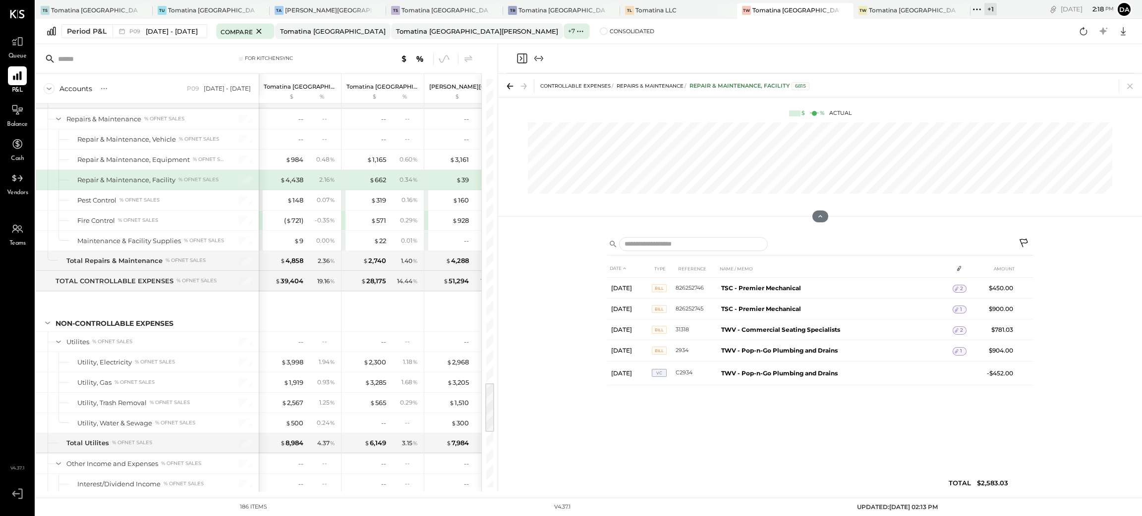
click at [519, 59] on icon "Close panel" at bounding box center [522, 59] width 12 height 12
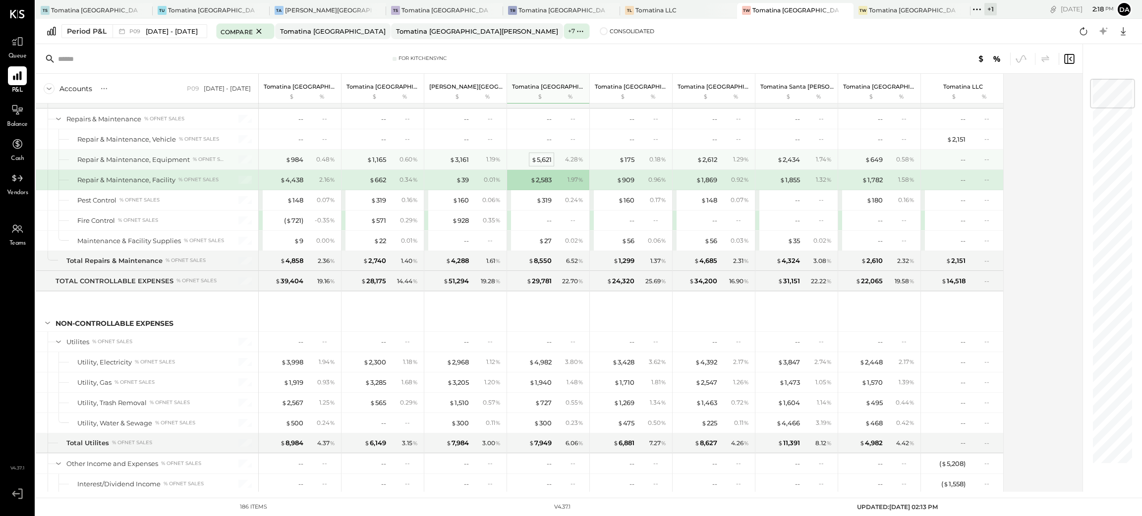
click at [533, 165] on div "$ 5,621" at bounding box center [541, 159] width 20 height 9
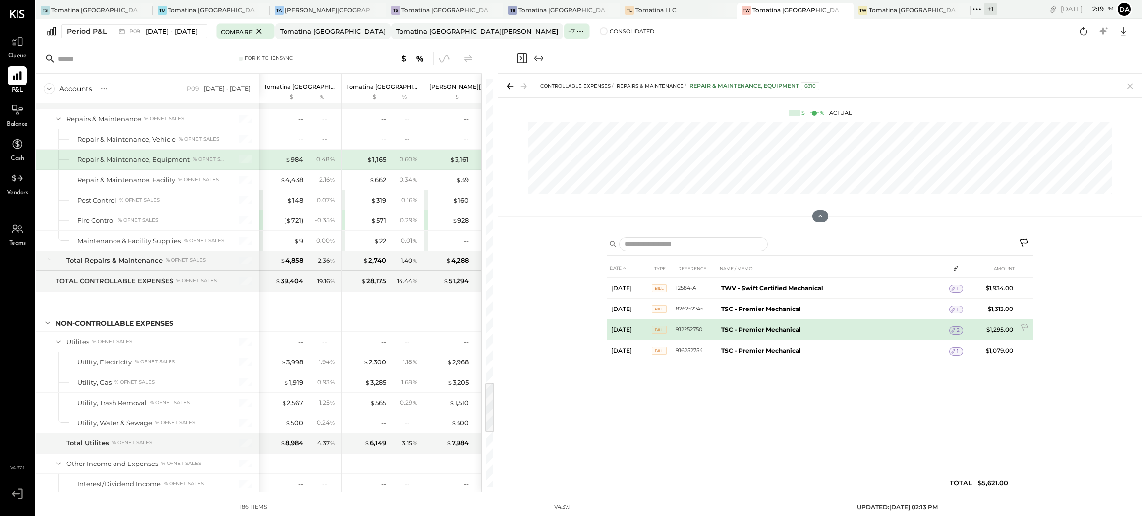
click at [959, 329] on span "2" at bounding box center [957, 330] width 3 height 7
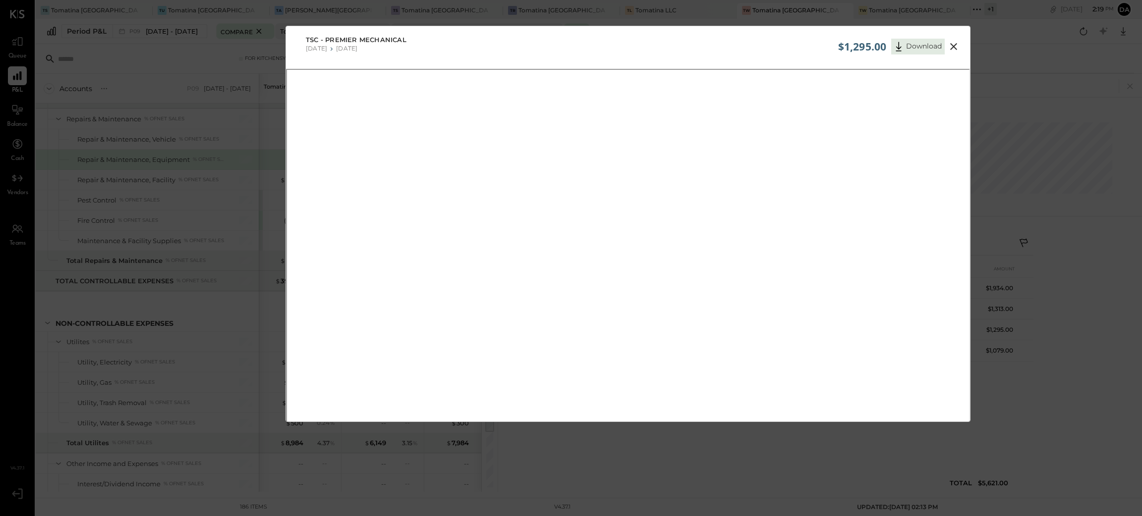
drag, startPoint x: 954, startPoint y: 43, endPoint x: 947, endPoint y: 61, distance: 19.1
click at [954, 44] on icon at bounding box center [953, 47] width 12 height 12
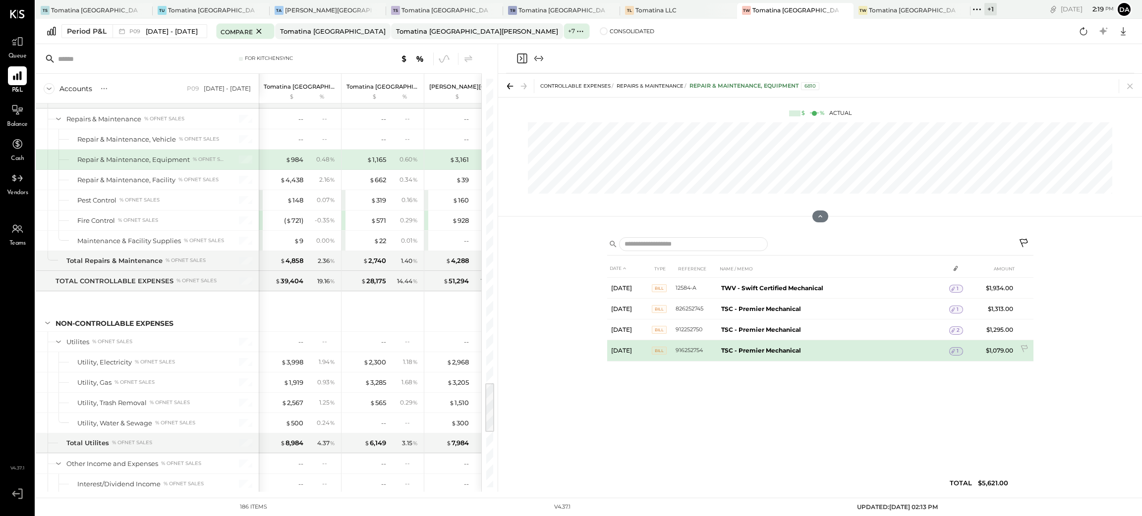
click at [959, 350] on div "1" at bounding box center [956, 351] width 14 height 8
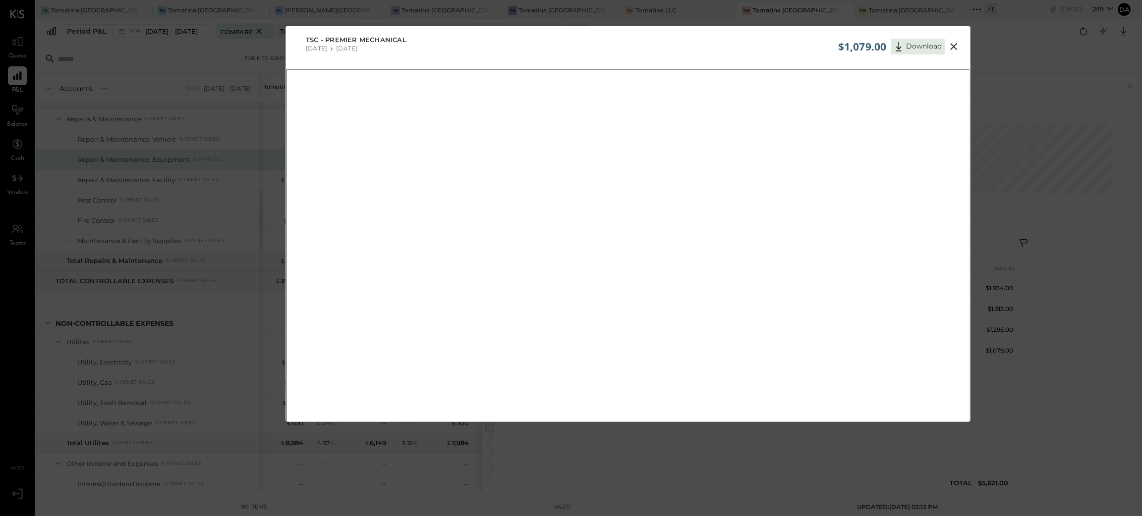
click at [956, 50] on icon at bounding box center [953, 47] width 12 height 12
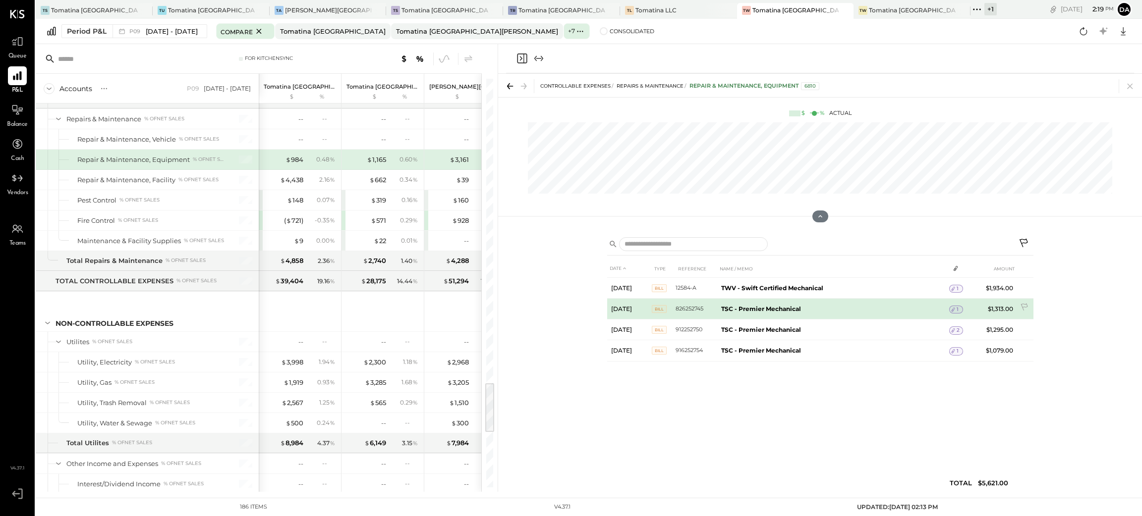
click at [952, 312] on icon at bounding box center [952, 309] width 7 height 7
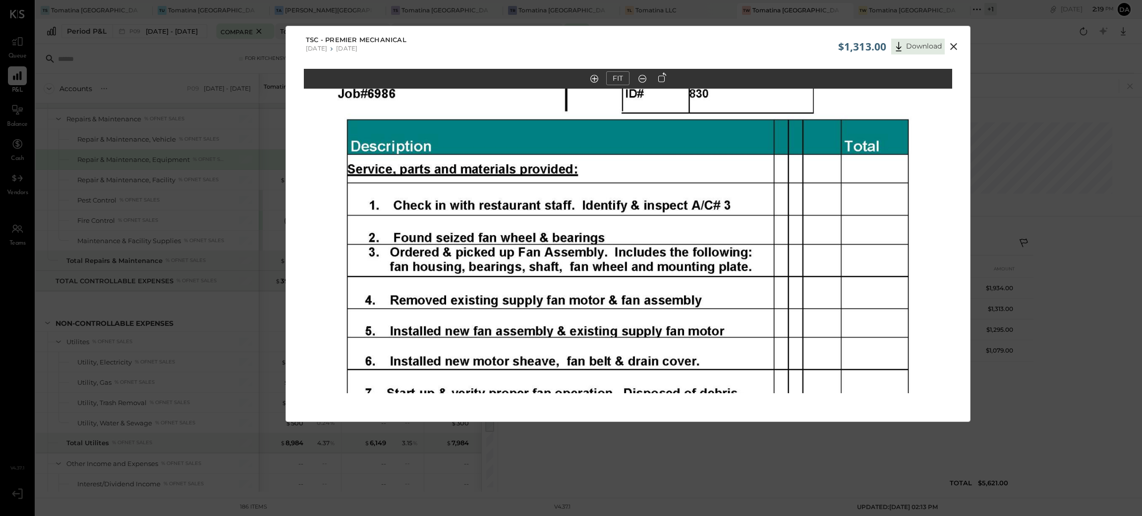
drag, startPoint x: 879, startPoint y: 252, endPoint x: 861, endPoint y: 98, distance: 155.2
click at [861, 98] on img at bounding box center [628, 217] width 648 height 839
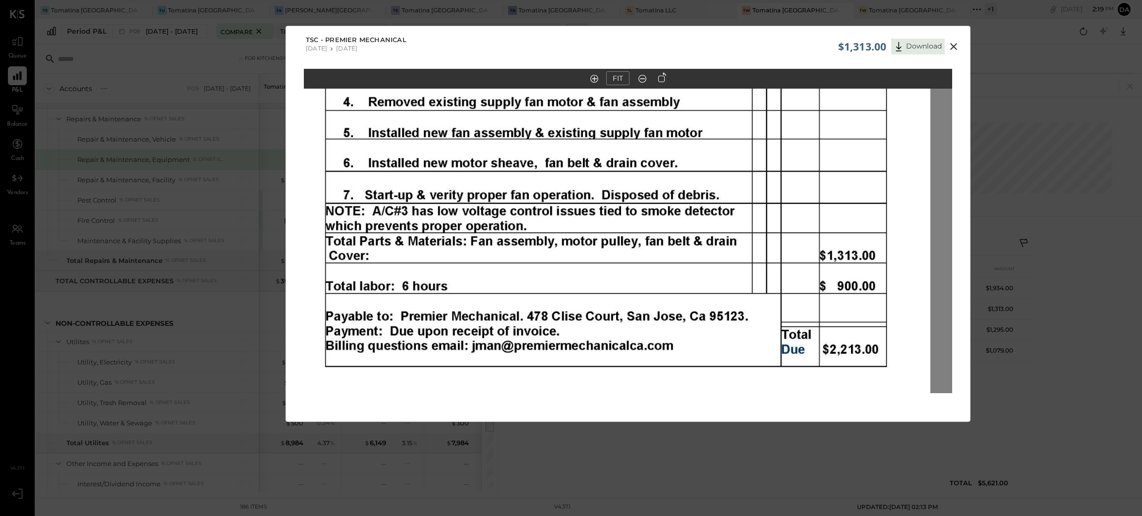
drag, startPoint x: 897, startPoint y: 266, endPoint x: 897, endPoint y: 217, distance: 49.1
click at [897, 217] on img at bounding box center [606, 19] width 648 height 839
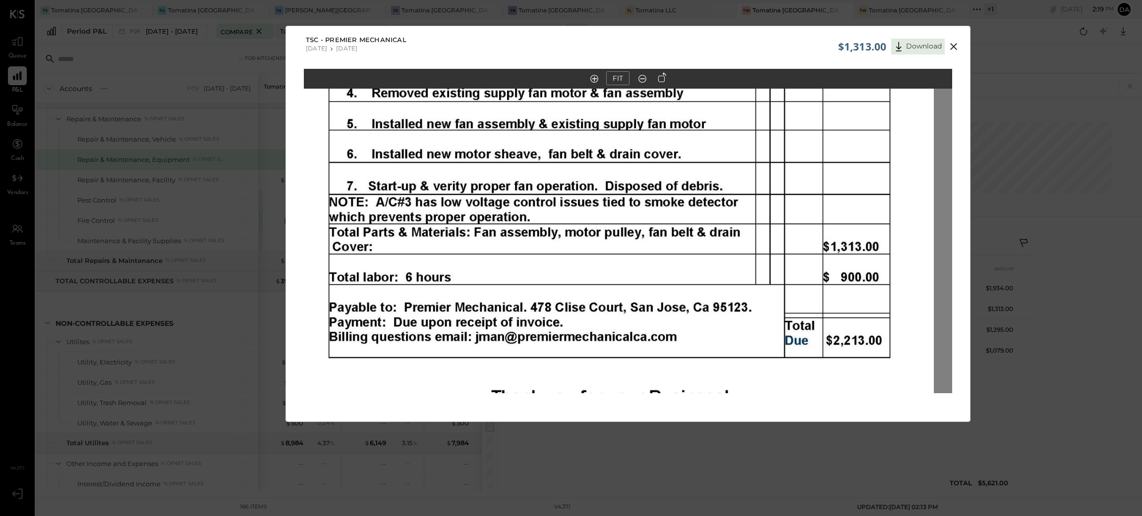
click at [952, 47] on icon at bounding box center [953, 47] width 12 height 12
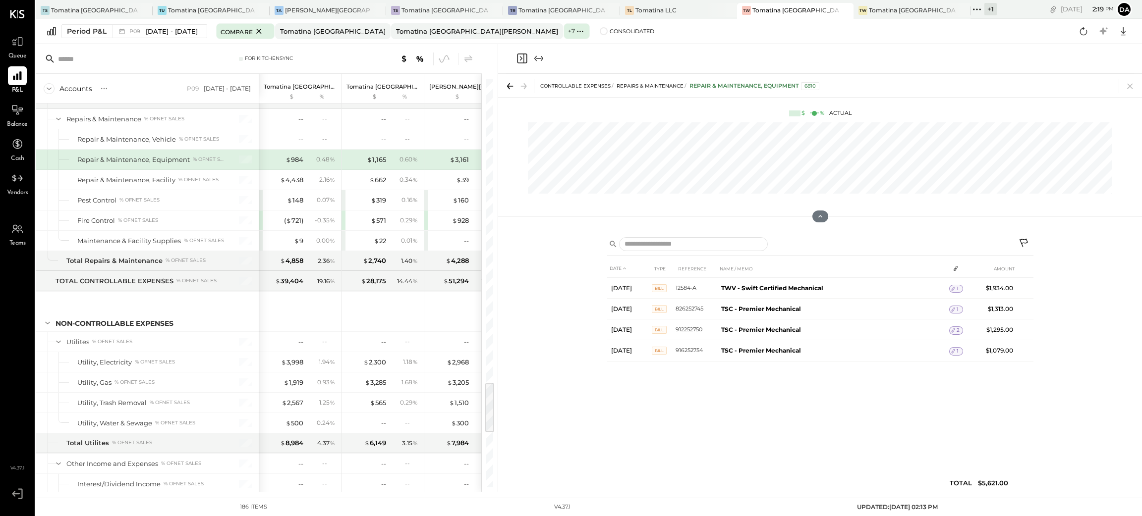
click at [522, 59] on icon "Close panel" at bounding box center [522, 59] width 12 height 12
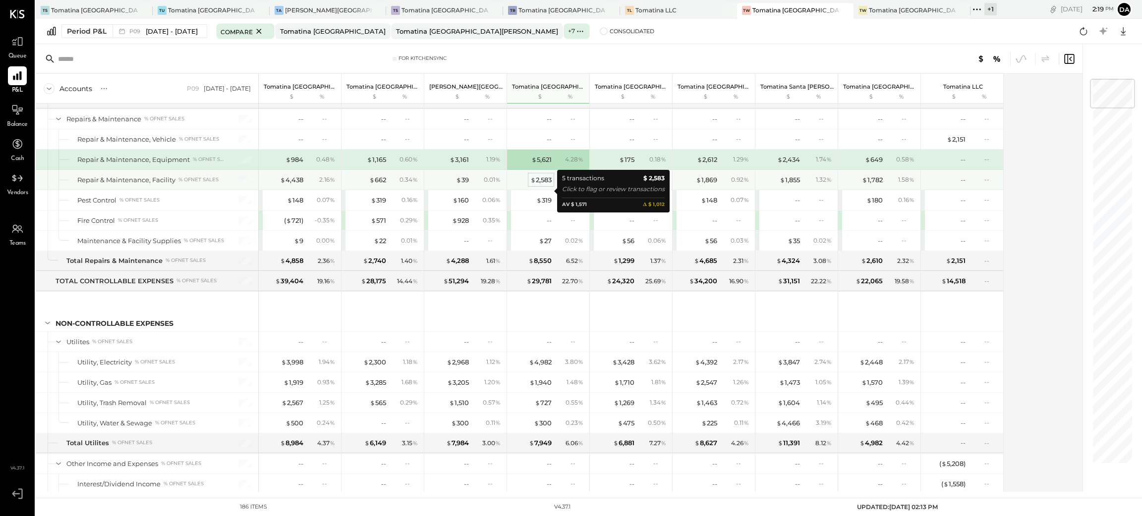
click at [546, 185] on div "$ 2,583" at bounding box center [540, 179] width 21 height 9
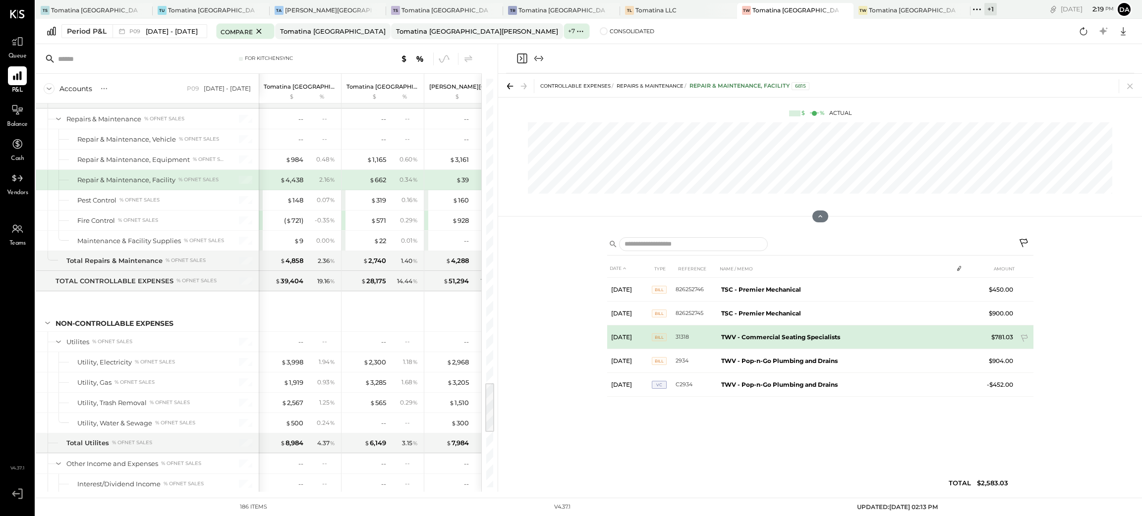
click at [1001, 338] on td "$781.03" at bounding box center [998, 338] width 38 height 24
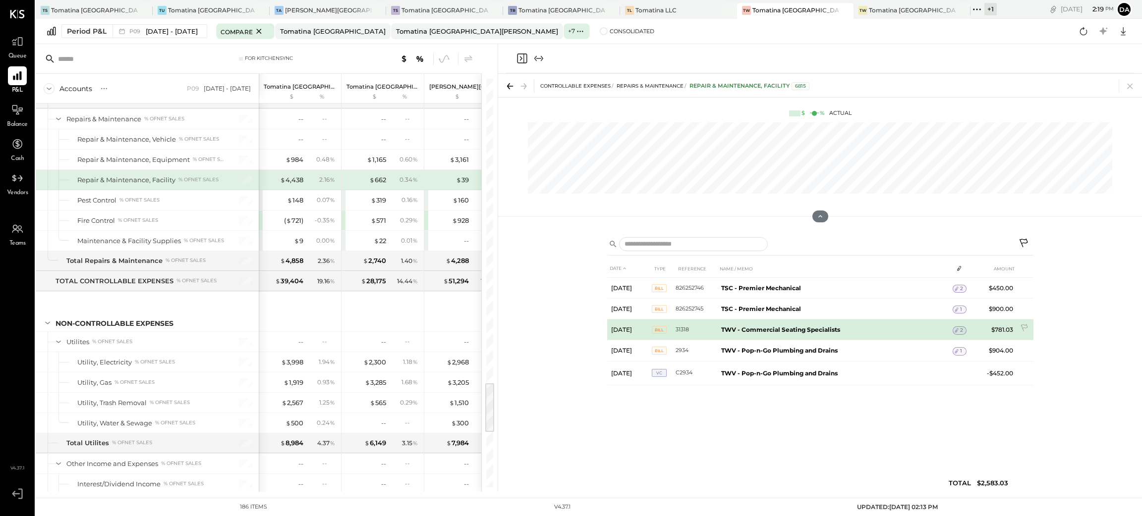
click at [956, 333] on icon at bounding box center [956, 330] width 7 height 7
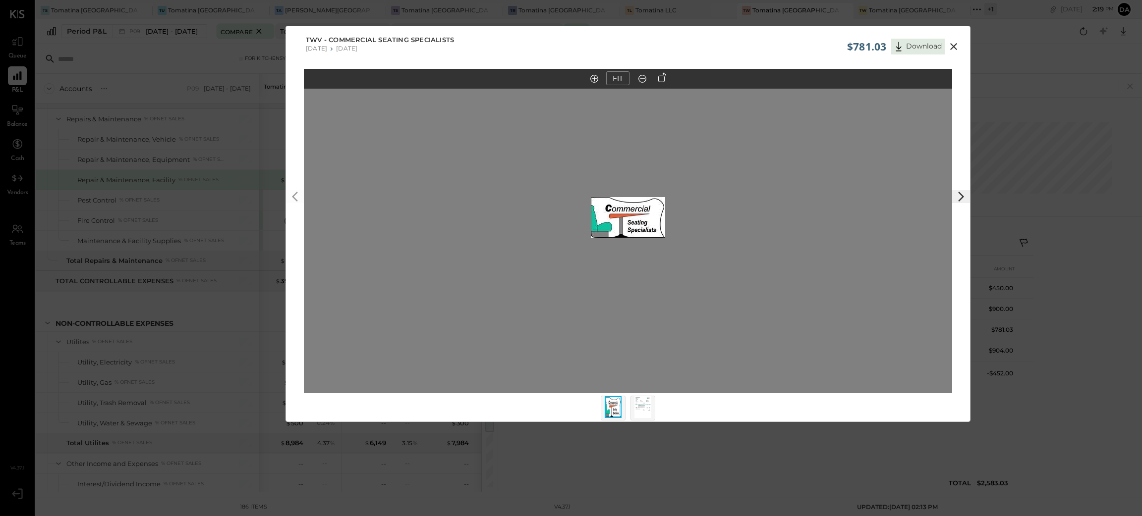
click at [637, 410] on img at bounding box center [642, 407] width 17 height 22
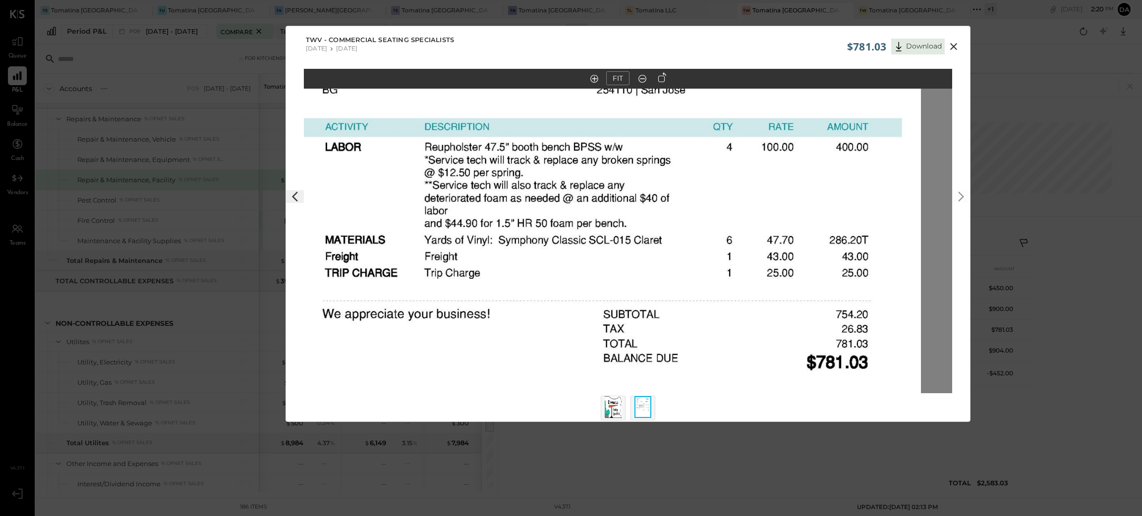
drag, startPoint x: 816, startPoint y: 199, endPoint x: 784, endPoint y: 211, distance: 33.4
click at [784, 211] on img at bounding box center [597, 228] width 648 height 839
click at [954, 47] on icon at bounding box center [953, 47] width 12 height 12
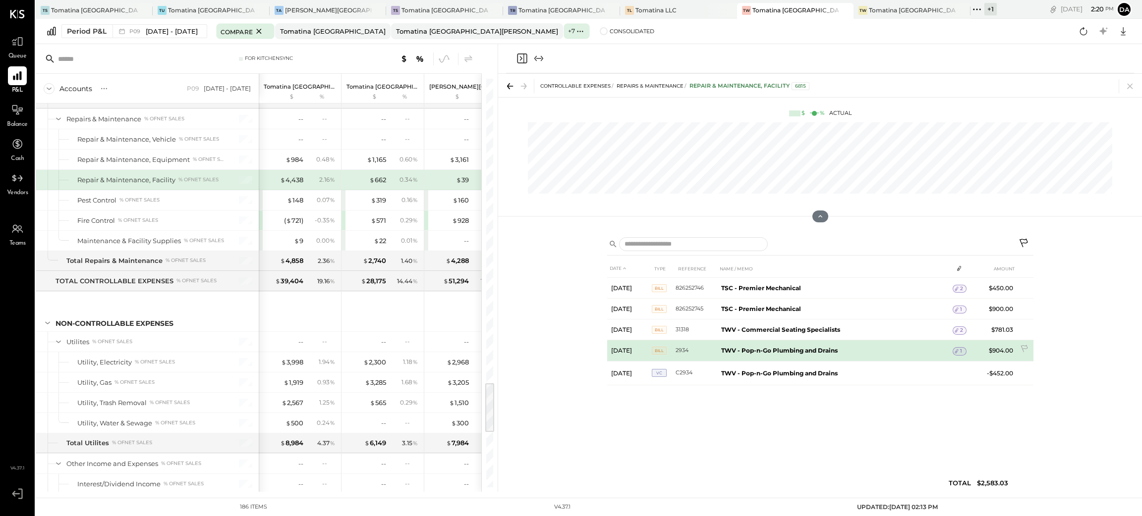
click at [961, 350] on span "1" at bounding box center [961, 351] width 2 height 7
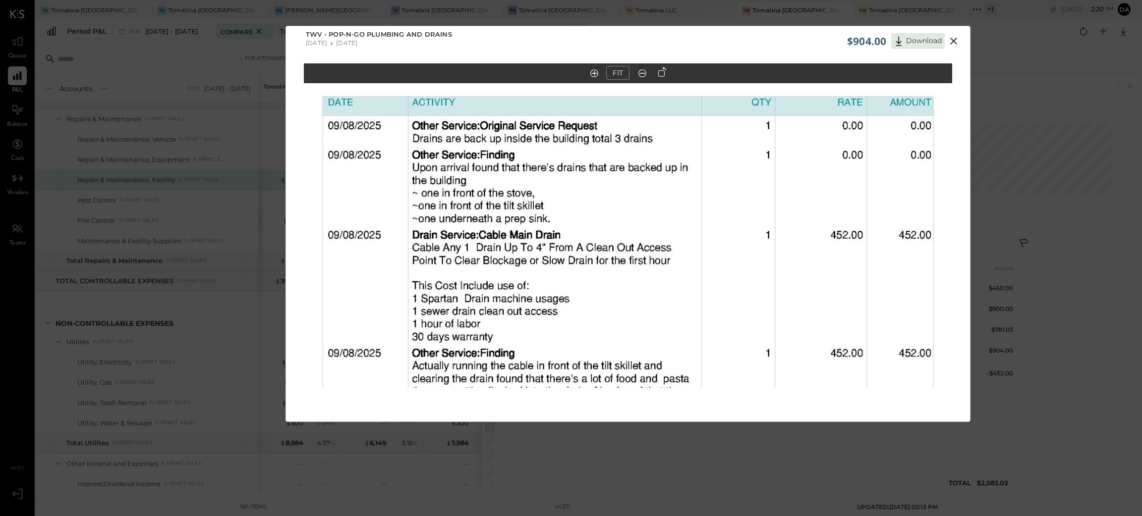
scroll to position [9, 0]
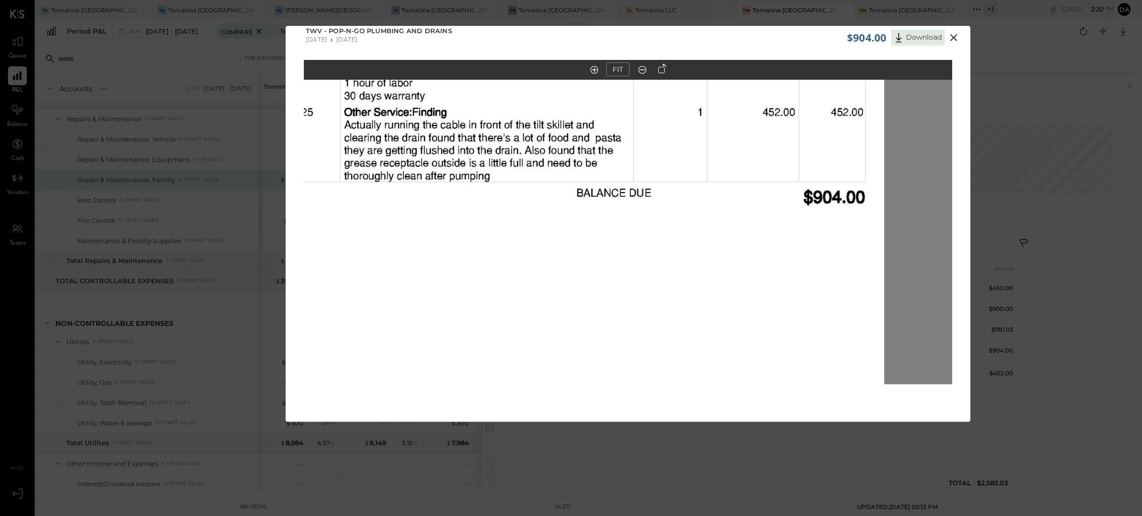
drag, startPoint x: 797, startPoint y: 191, endPoint x: 779, endPoint y: 124, distance: 69.2
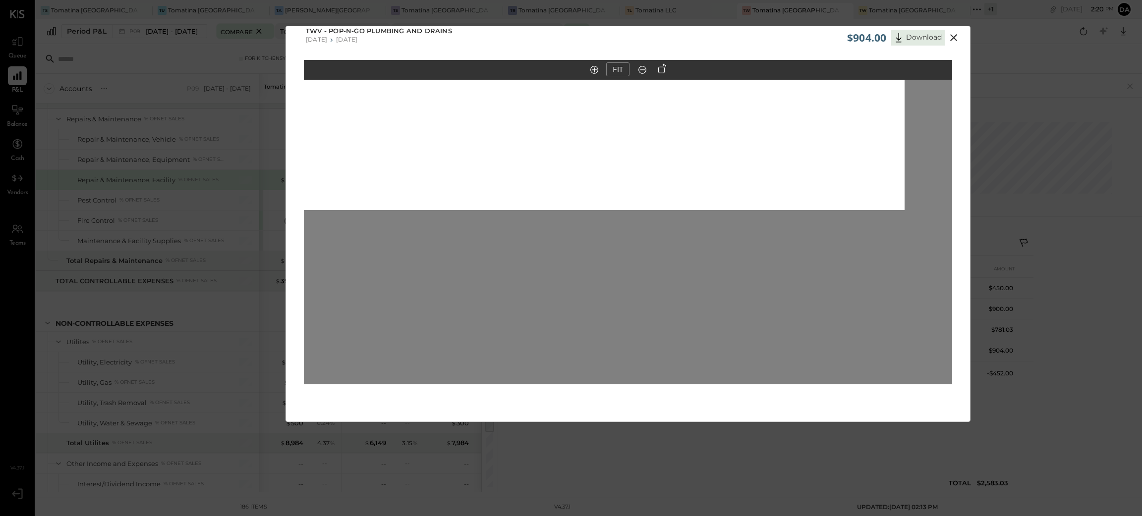
drag, startPoint x: 824, startPoint y: 223, endPoint x: 851, endPoint y: 58, distance: 167.2
click at [850, 58] on div "$904.00 Download TWV - Pop-n-Go Plumbing and Drains [DATE] [DATE] FIT" at bounding box center [627, 224] width 685 height 396
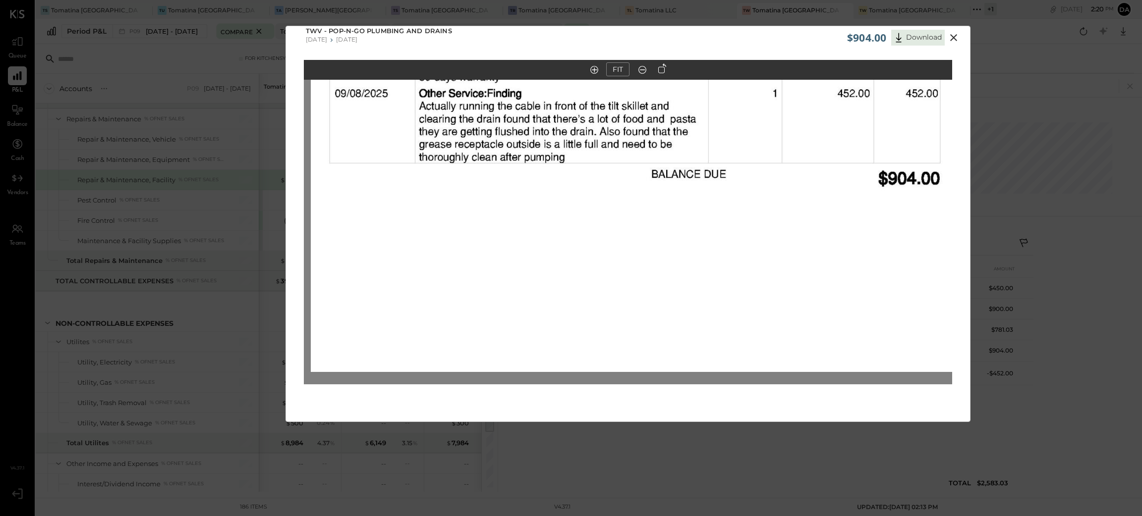
drag, startPoint x: 898, startPoint y: 242, endPoint x: 897, endPoint y: 154, distance: 87.7
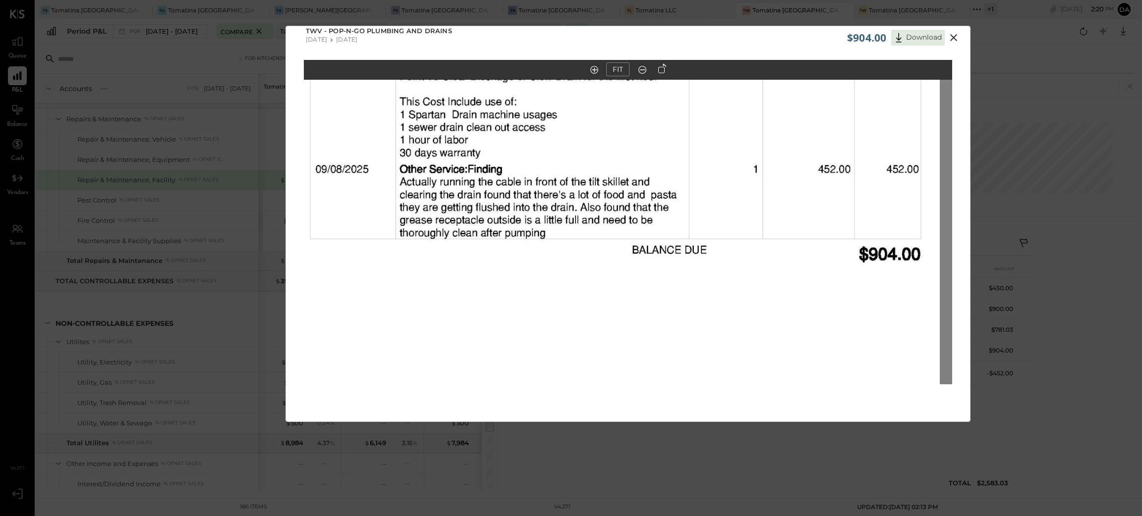
drag, startPoint x: 909, startPoint y: 173, endPoint x: 898, endPoint y: 334, distance: 160.9
click at [898, 333] on img at bounding box center [615, 28] width 648 height 839
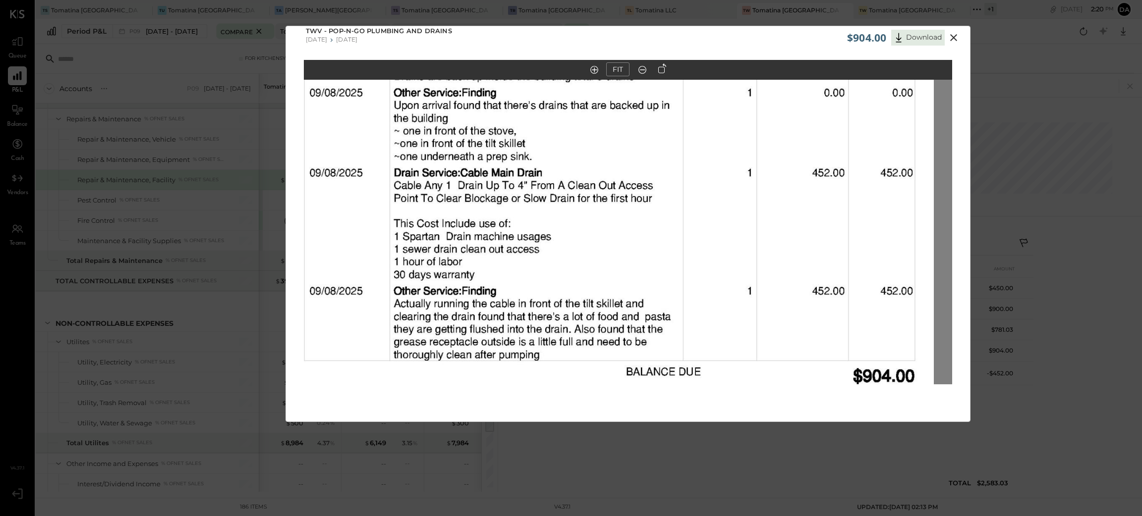
drag, startPoint x: 904, startPoint y: 227, endPoint x: 901, endPoint y: 270, distance: 42.2
click at [893, 343] on img at bounding box center [609, 149] width 648 height 839
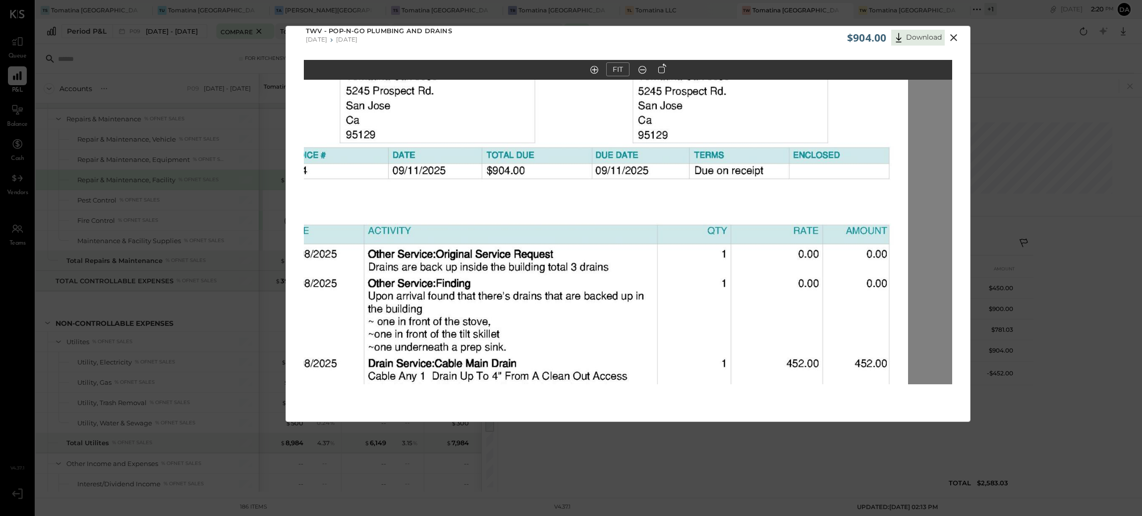
drag, startPoint x: 860, startPoint y: 391, endPoint x: 869, endPoint y: 371, distance: 22.2
click at [859, 410] on div "FIT" at bounding box center [628, 241] width 684 height 362
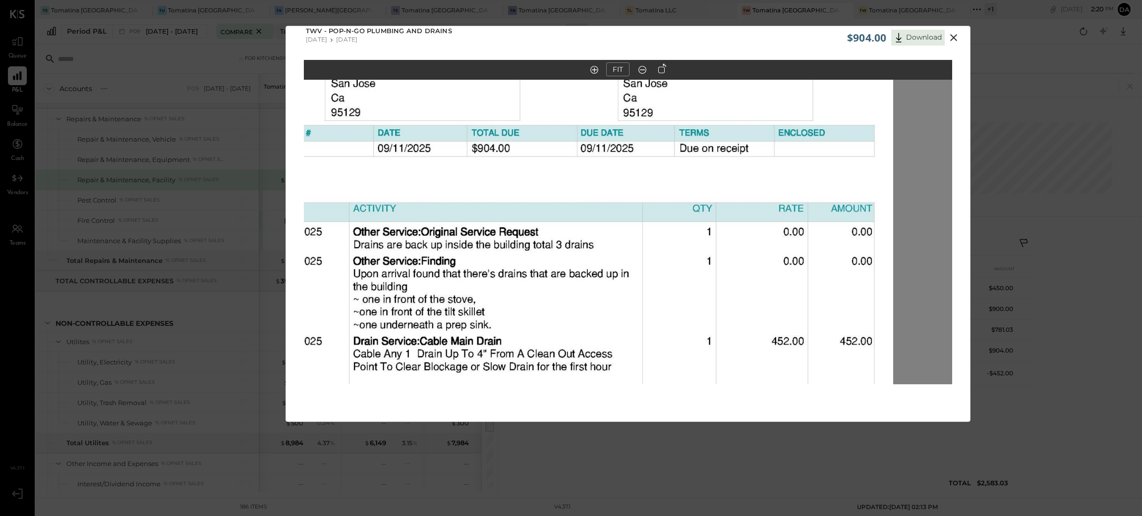
drag, startPoint x: 845, startPoint y: 350, endPoint x: 860, endPoint y: 401, distance: 53.2
click at [859, 379] on img at bounding box center [569, 318] width 648 height 839
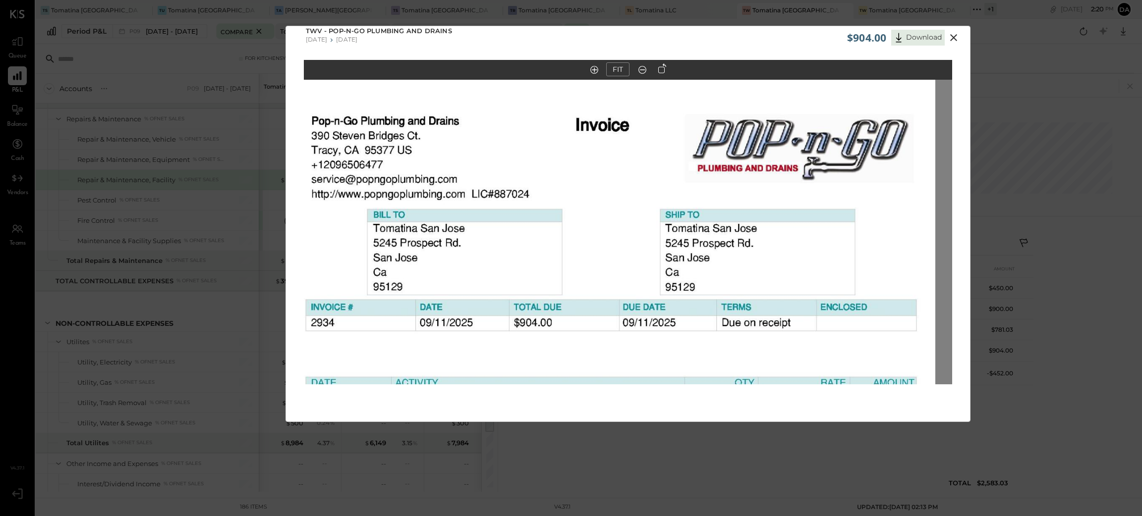
drag, startPoint x: 749, startPoint y: 265, endPoint x: 766, endPoint y: 335, distance: 72.8
click at [766, 335] on img at bounding box center [611, 492] width 648 height 839
click at [955, 35] on icon at bounding box center [953, 37] width 7 height 7
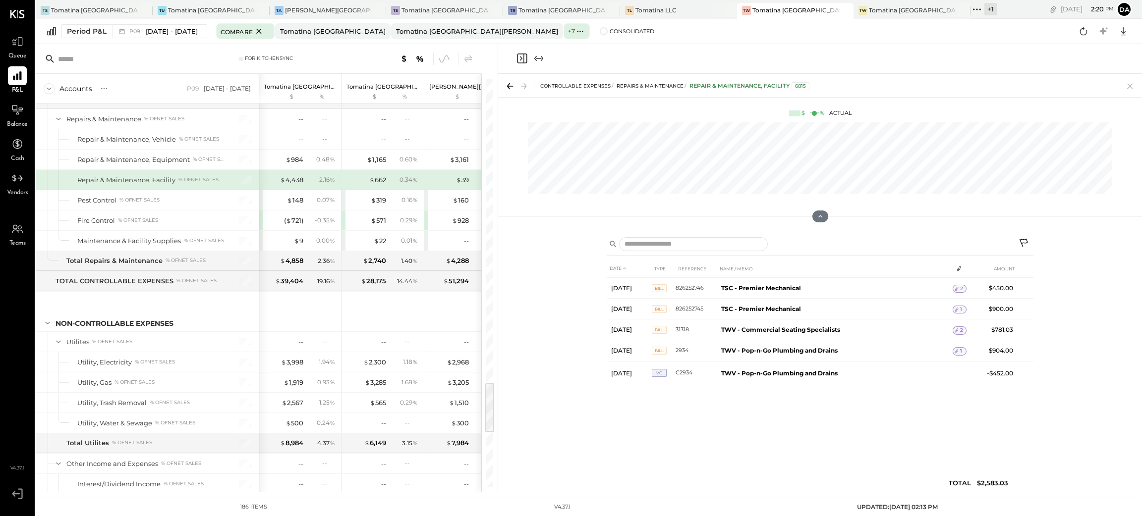
click at [519, 64] on icon "Close panel" at bounding box center [522, 59] width 12 height 12
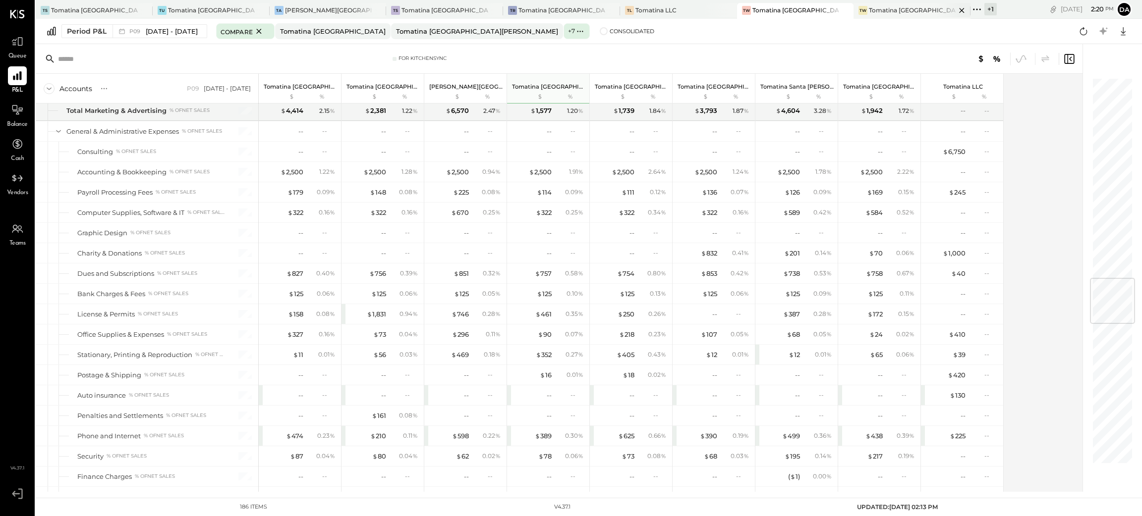
scroll to position [1707, 0]
